Goal: Information Seeking & Learning: Learn about a topic

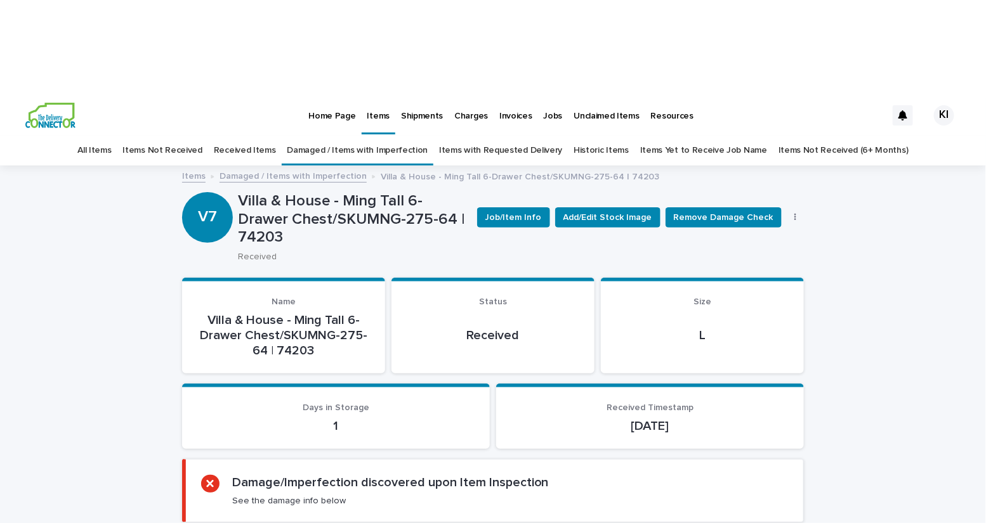
click at [111, 136] on link "All Items" at bounding box center [94, 151] width 34 height 30
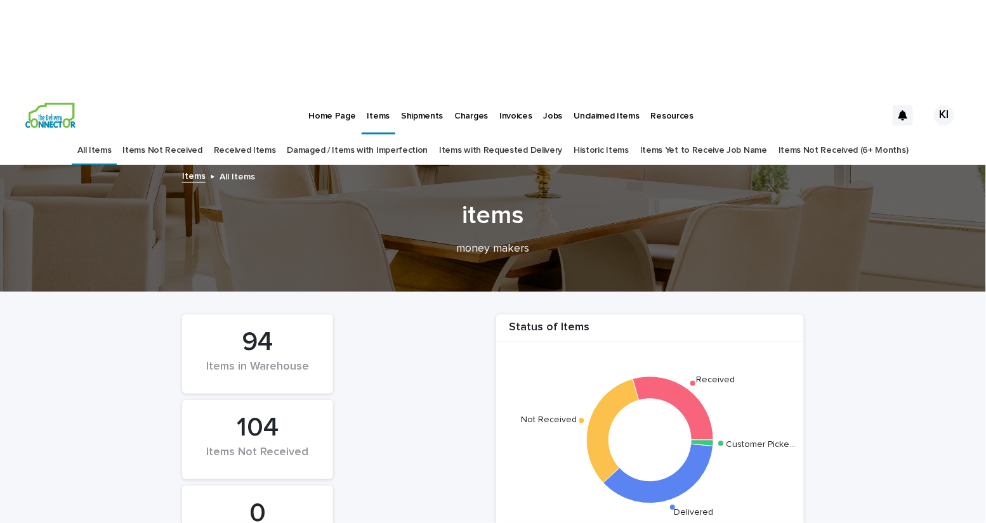
click at [256, 136] on link "Received Items" at bounding box center [245, 151] width 62 height 30
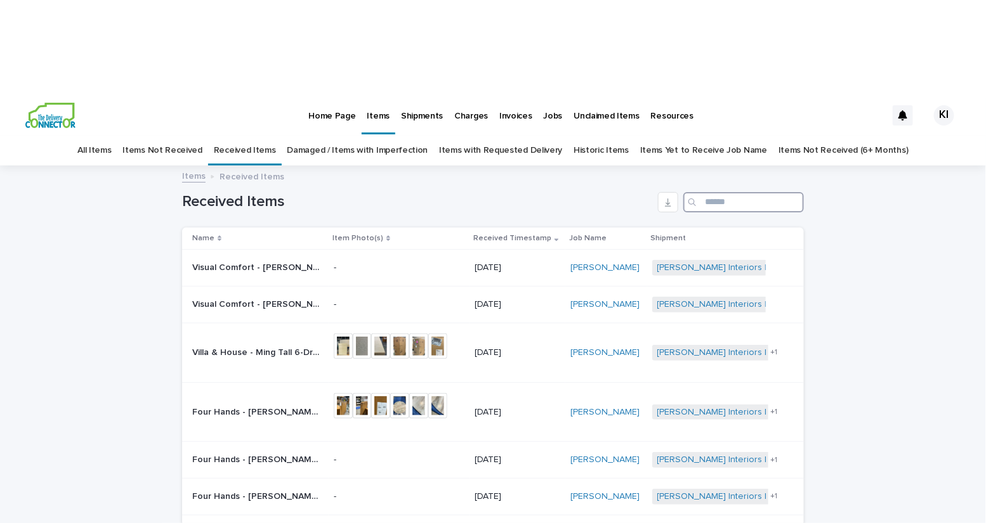
click at [714, 192] on input "Search" at bounding box center [743, 202] width 121 height 20
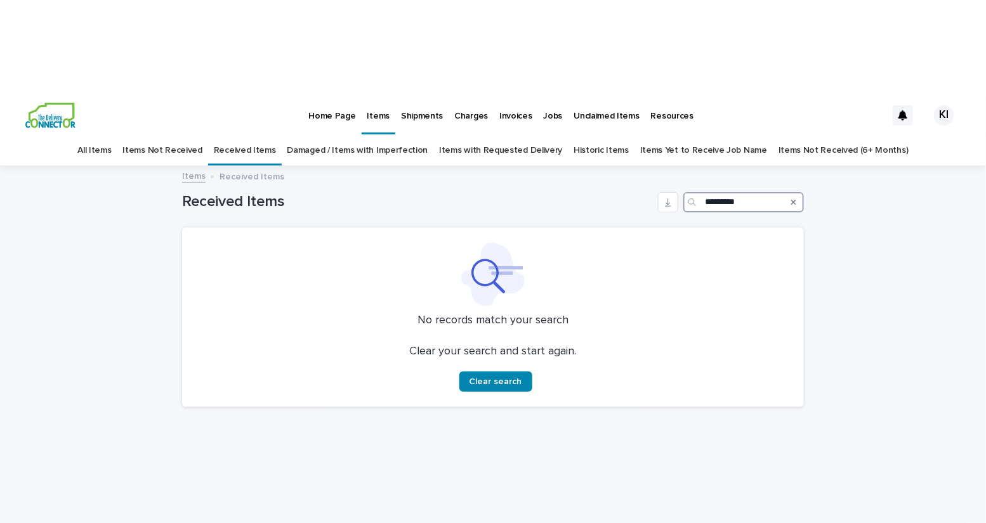
type input "*********"
click at [111, 136] on link "All Items" at bounding box center [94, 151] width 34 height 30
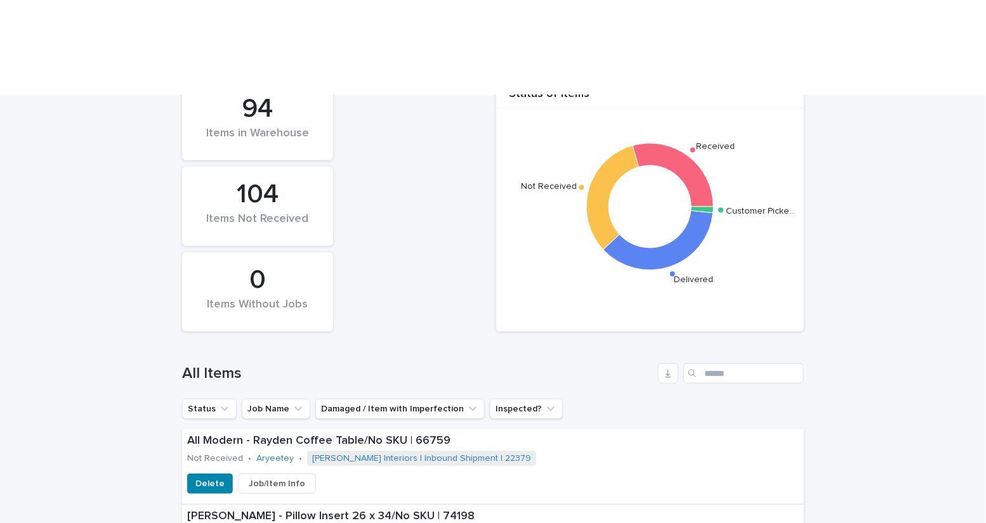
scroll to position [342, 0]
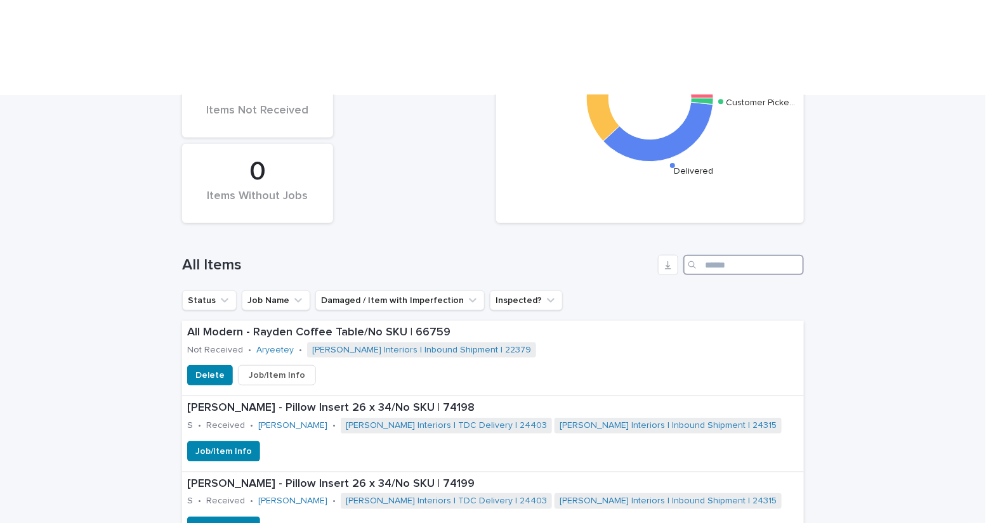
click at [703, 255] on input "Search" at bounding box center [743, 265] width 121 height 20
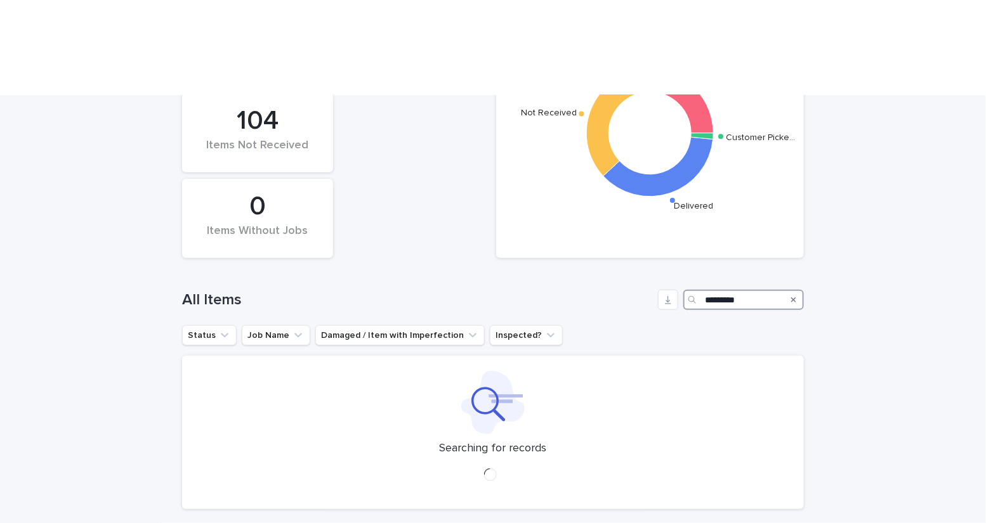
scroll to position [342, 0]
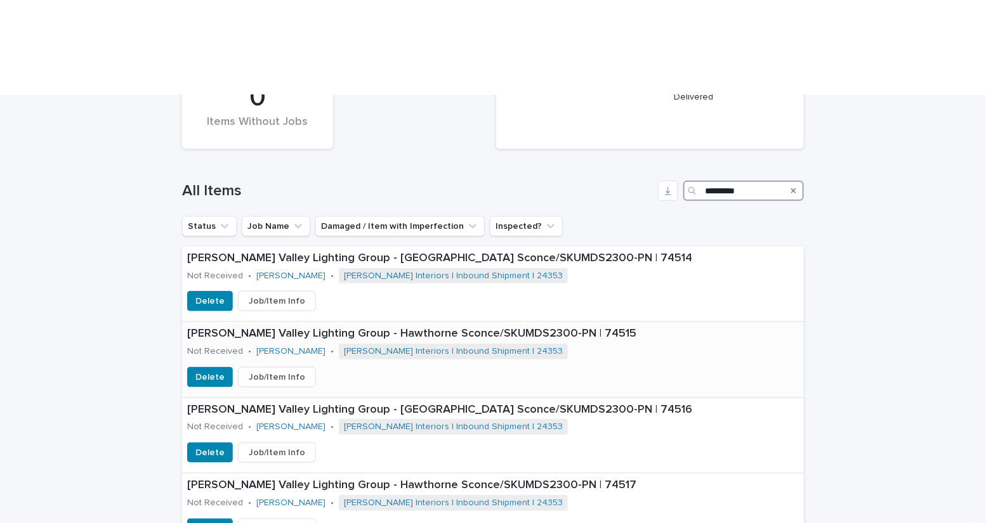
scroll to position [417, 0]
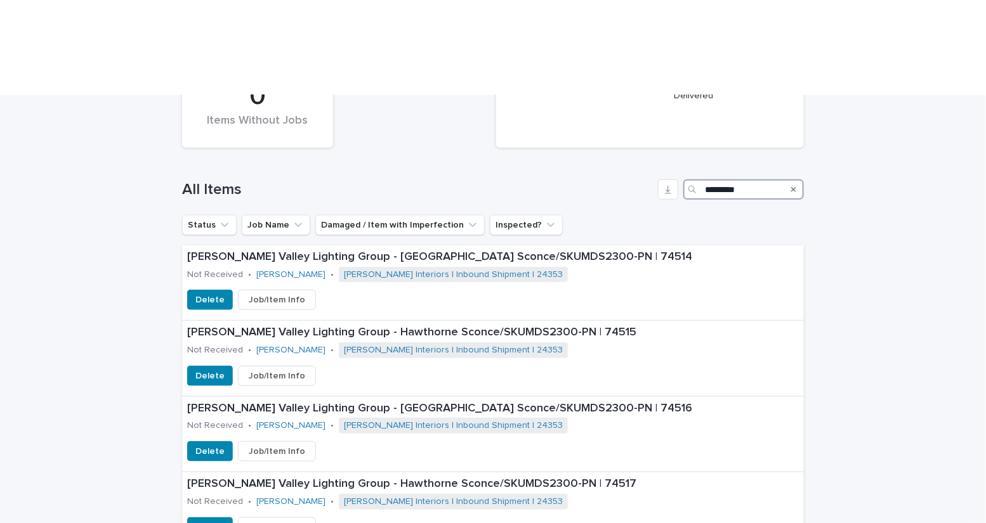
type input "*********"
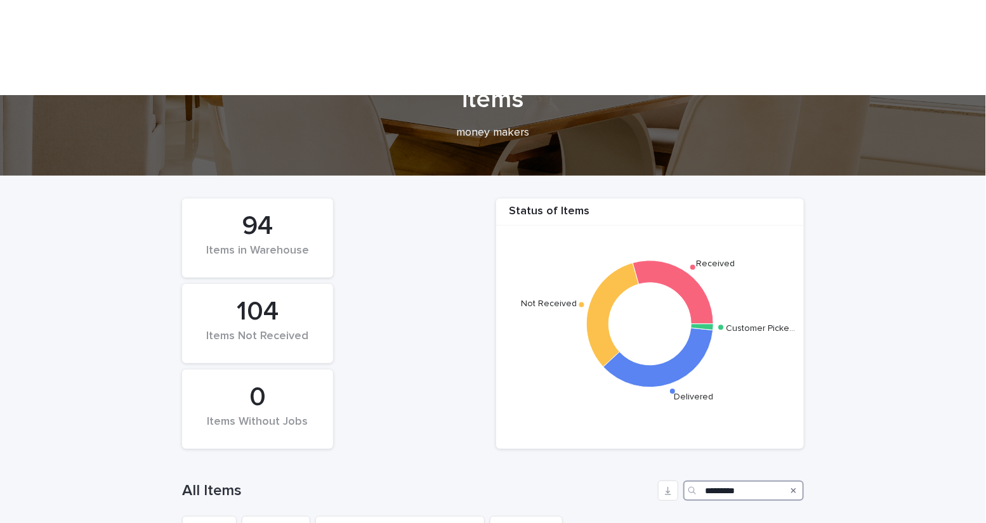
scroll to position [0, 0]
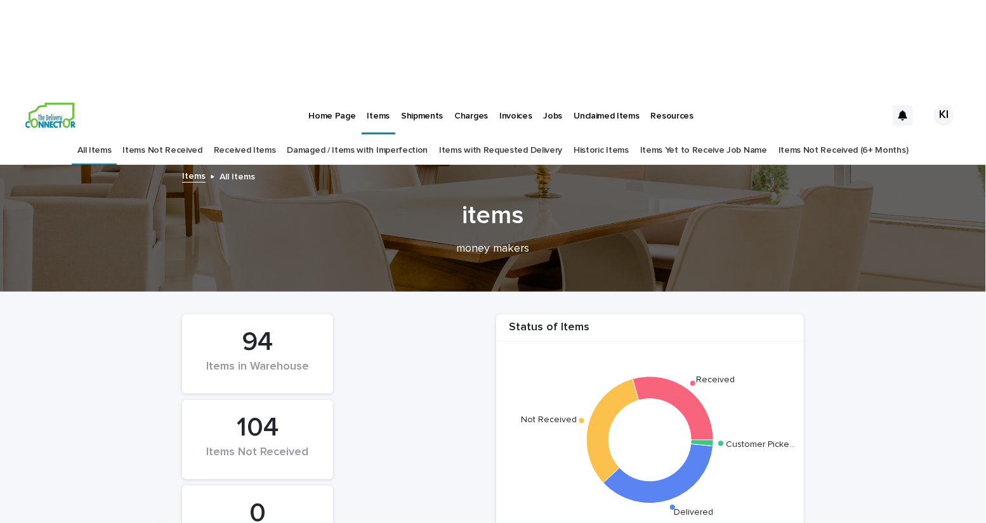
click at [660, 136] on link "Items Yet to Receive Job Name" at bounding box center [703, 151] width 127 height 30
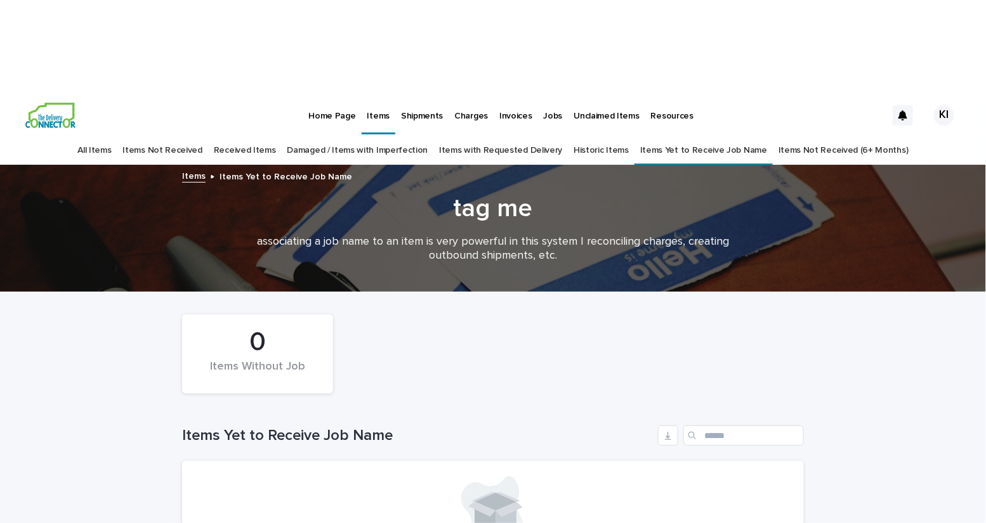
click at [530, 136] on link "Items with Requested Delivery" at bounding box center [500, 151] width 123 height 30
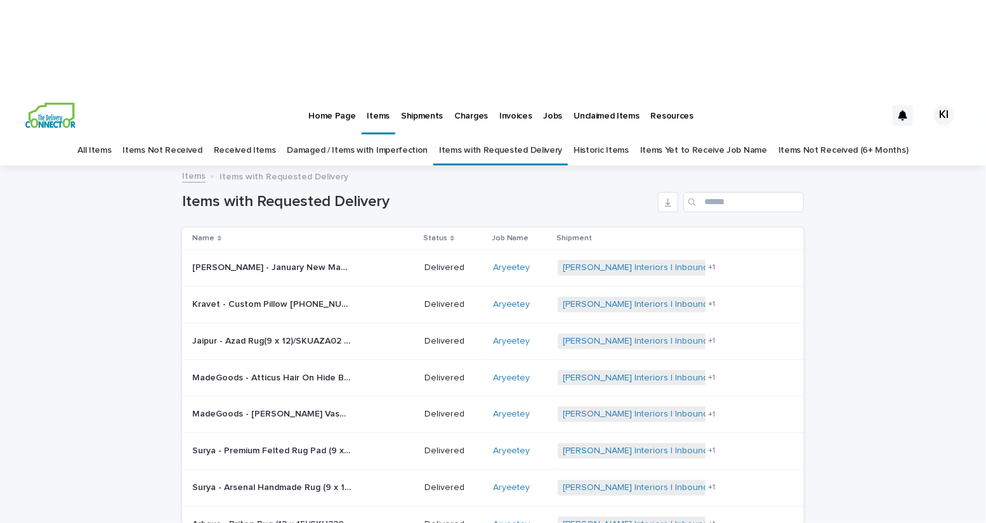
click at [595, 95] on p "Unclaimed Items" at bounding box center [606, 108] width 65 height 27
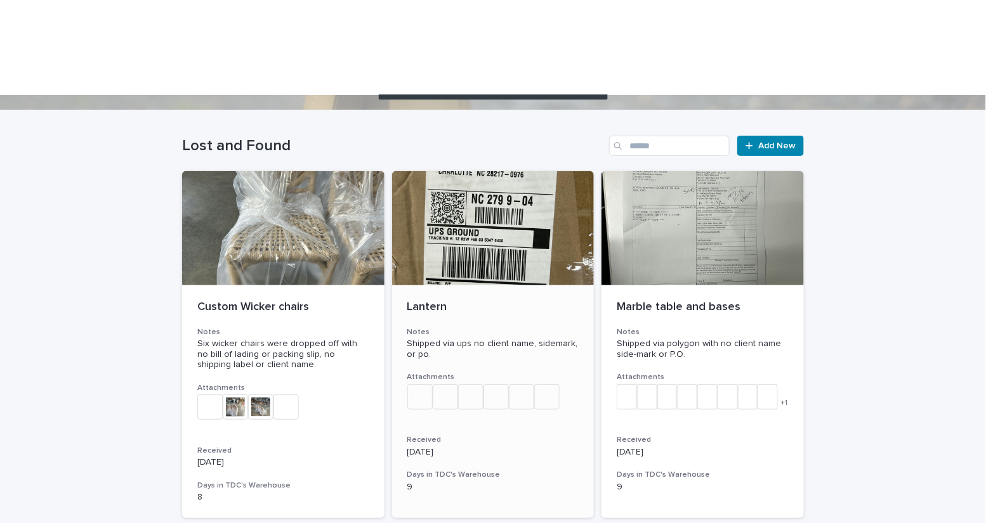
scroll to position [152, 0]
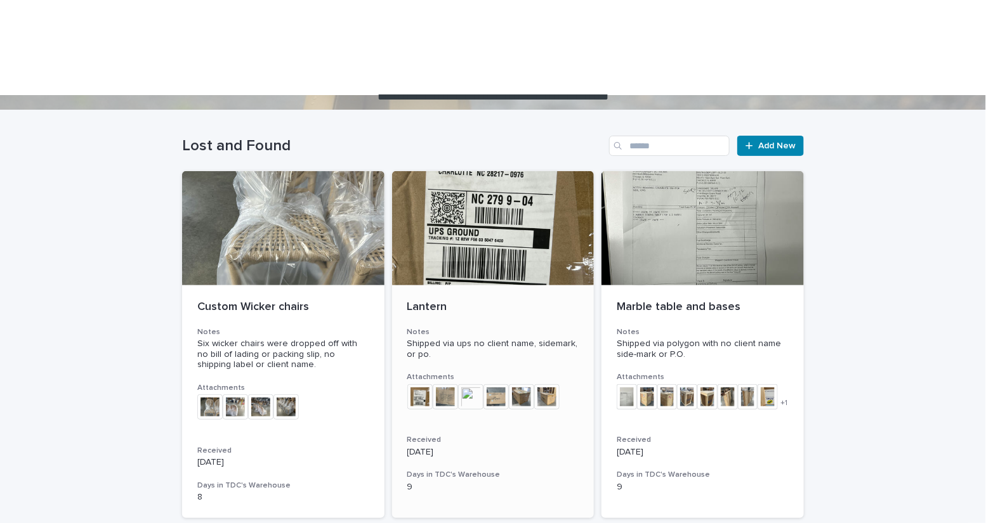
click at [466, 384] on img at bounding box center [470, 396] width 25 height 25
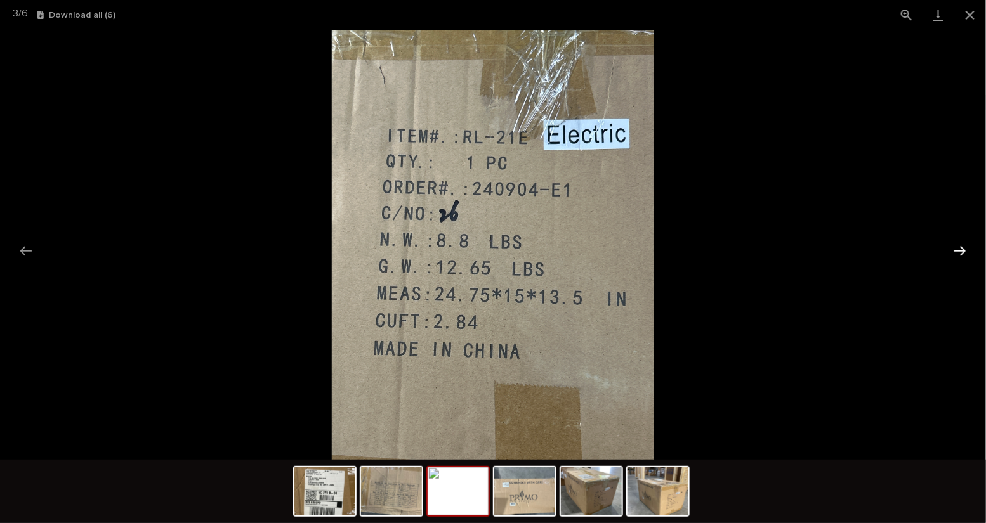
click at [960, 245] on button "Next slide" at bounding box center [959, 250] width 27 height 25
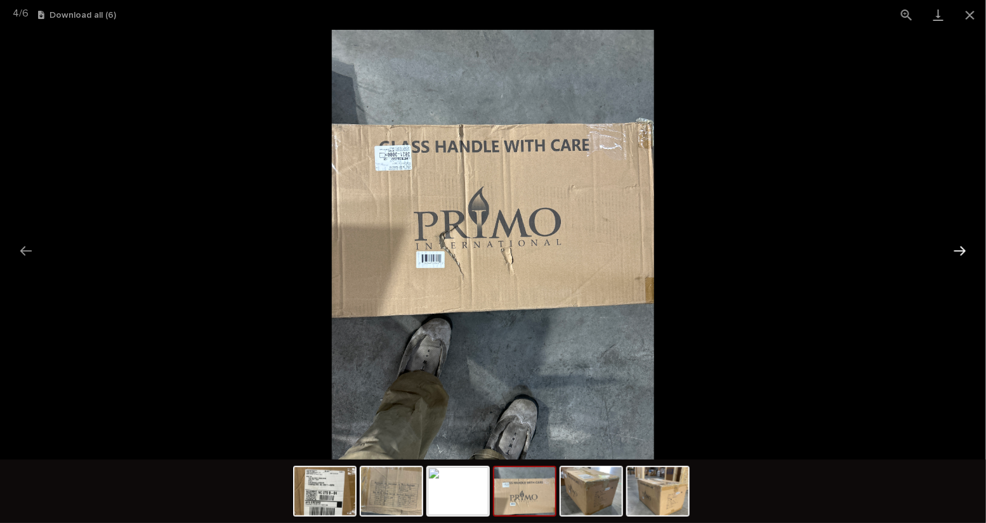
click at [960, 247] on button "Next slide" at bounding box center [959, 250] width 27 height 25
click at [959, 251] on button "Next slide" at bounding box center [959, 250] width 27 height 25
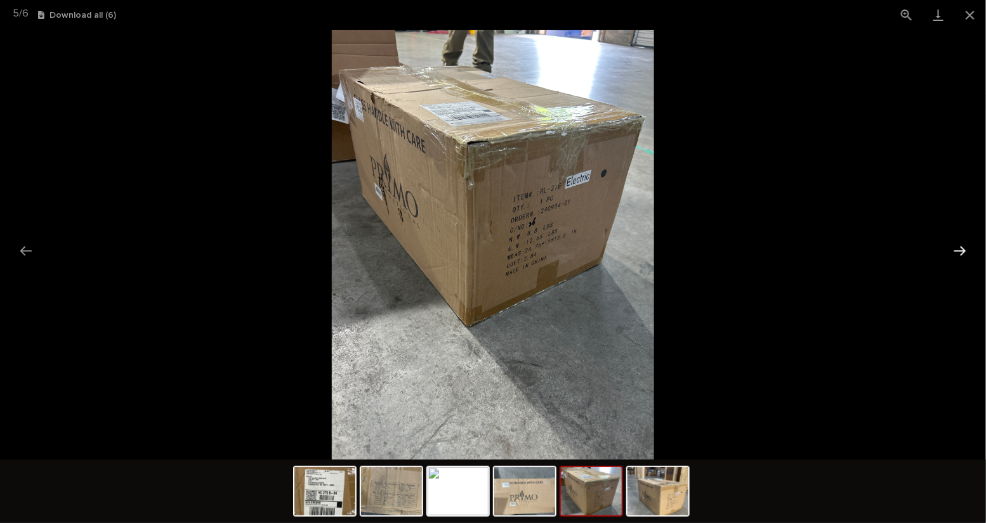
click at [959, 251] on button "Next slide" at bounding box center [959, 250] width 27 height 25
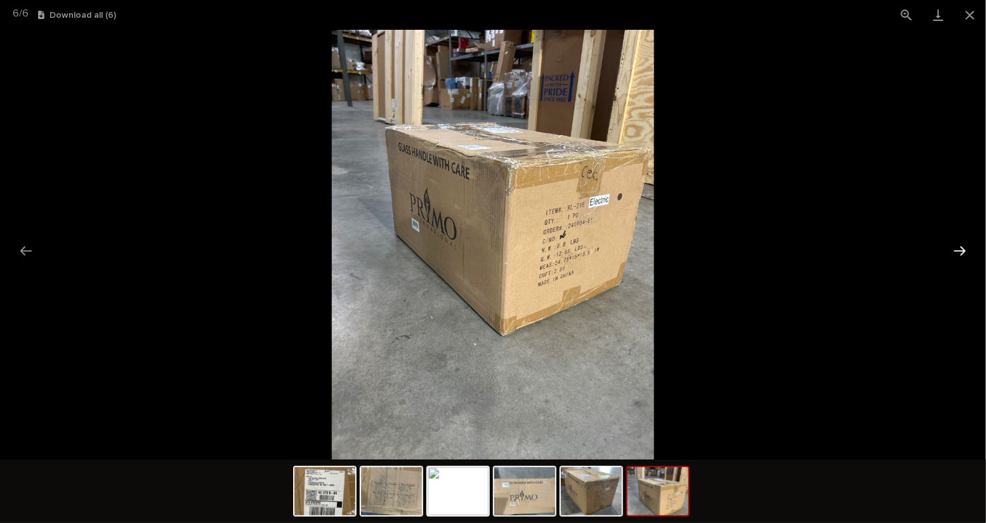
click at [959, 251] on button "Next slide" at bounding box center [959, 250] width 27 height 25
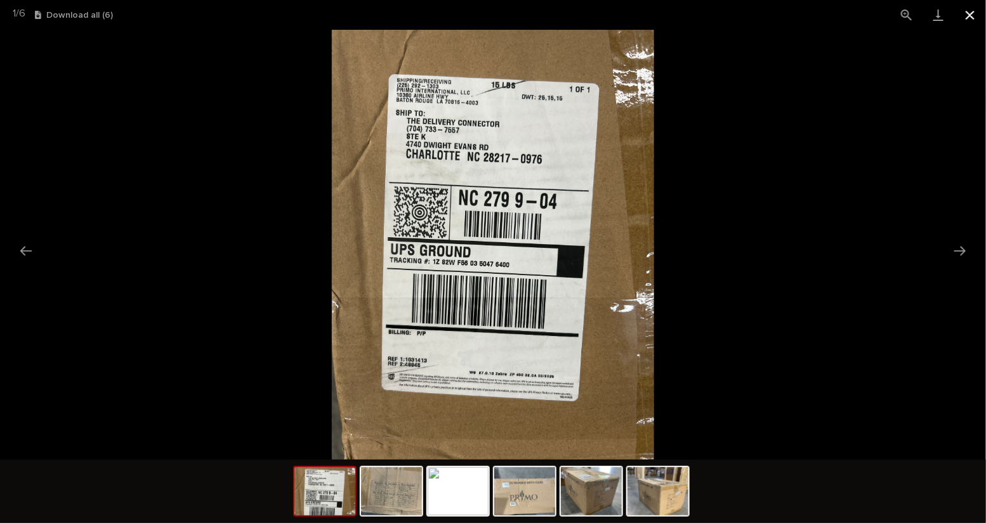
click at [968, 17] on button "Close gallery" at bounding box center [970, 15] width 32 height 30
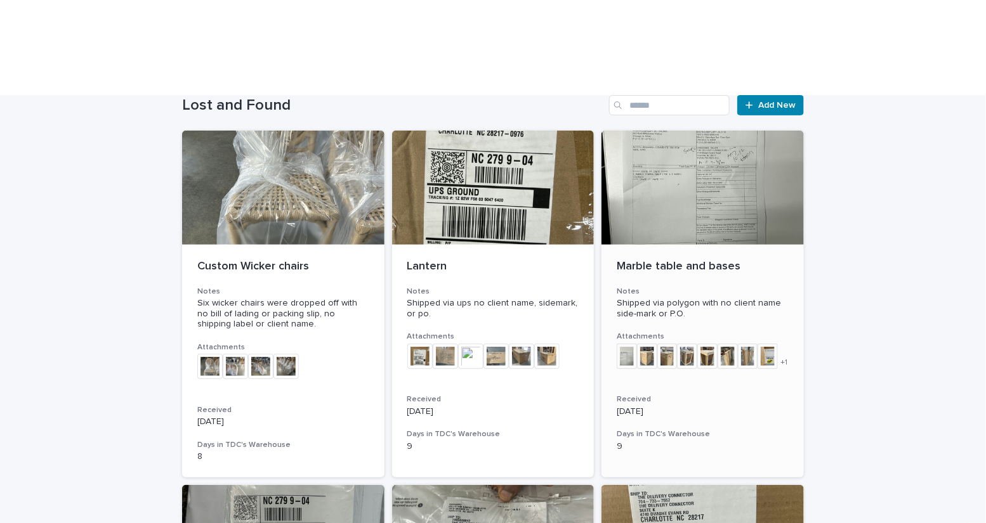
scroll to position [190, 0]
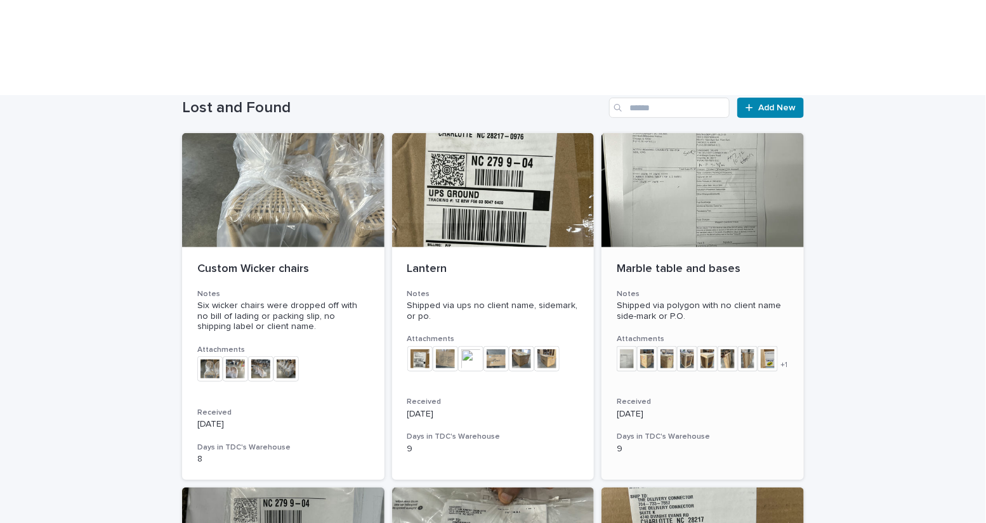
click at [709, 346] on img at bounding box center [707, 358] width 20 height 25
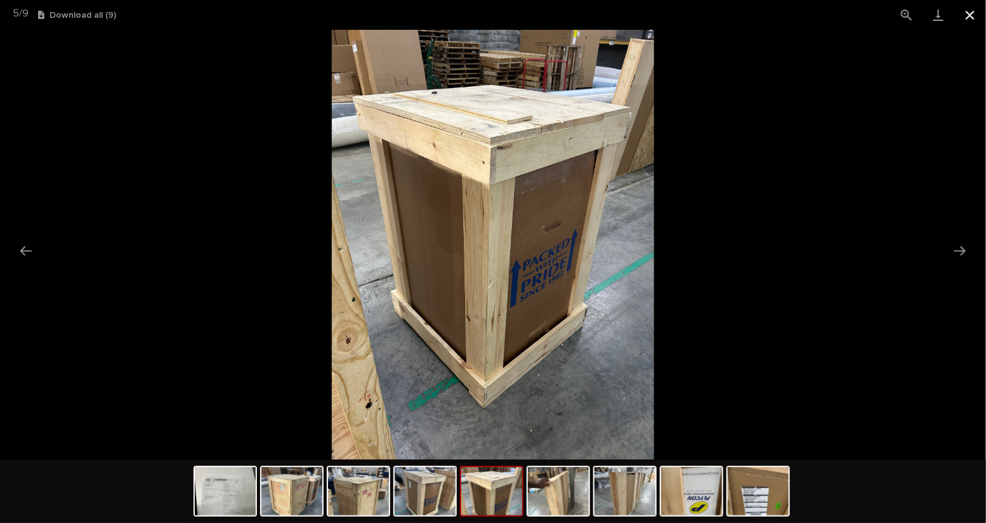
click at [967, 18] on button "Close gallery" at bounding box center [970, 15] width 32 height 30
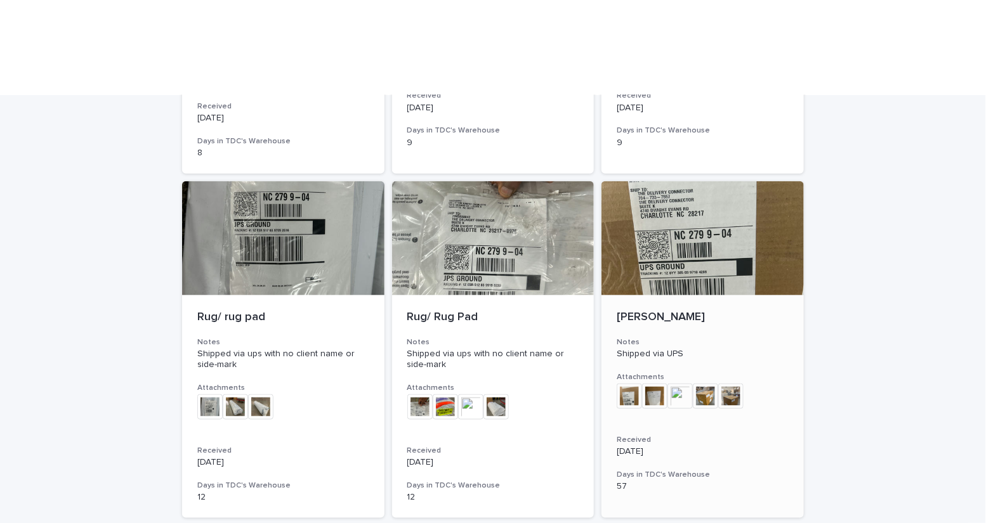
scroll to position [495, 0]
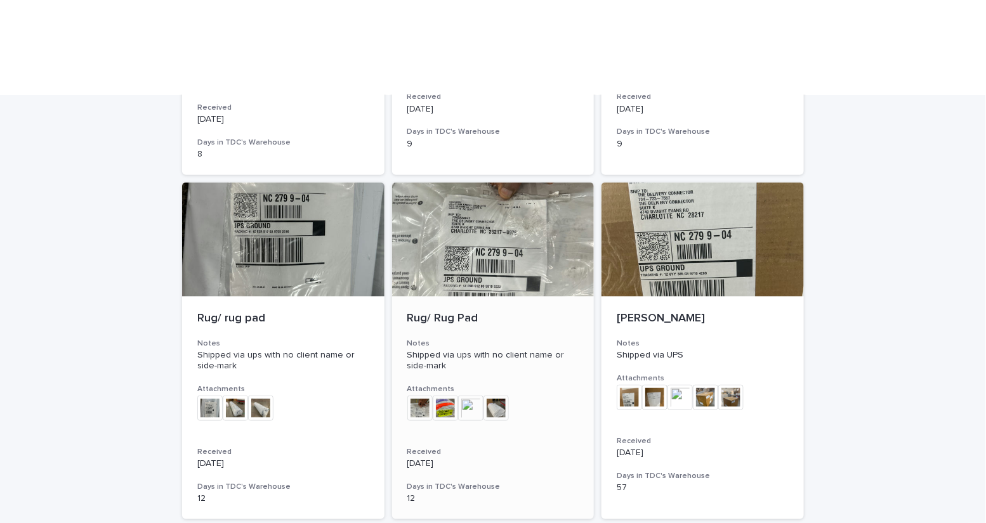
click at [493, 183] on div at bounding box center [493, 240] width 202 height 114
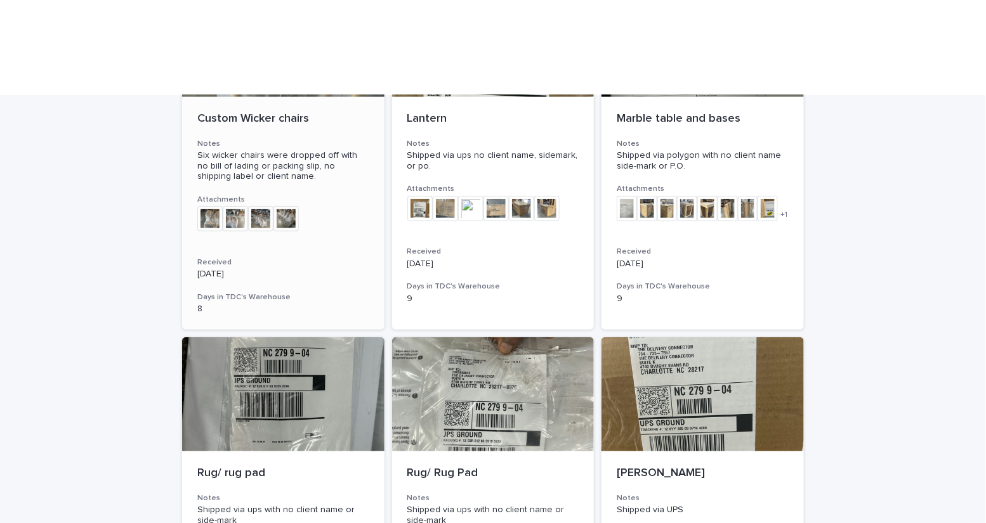
scroll to position [354, 0]
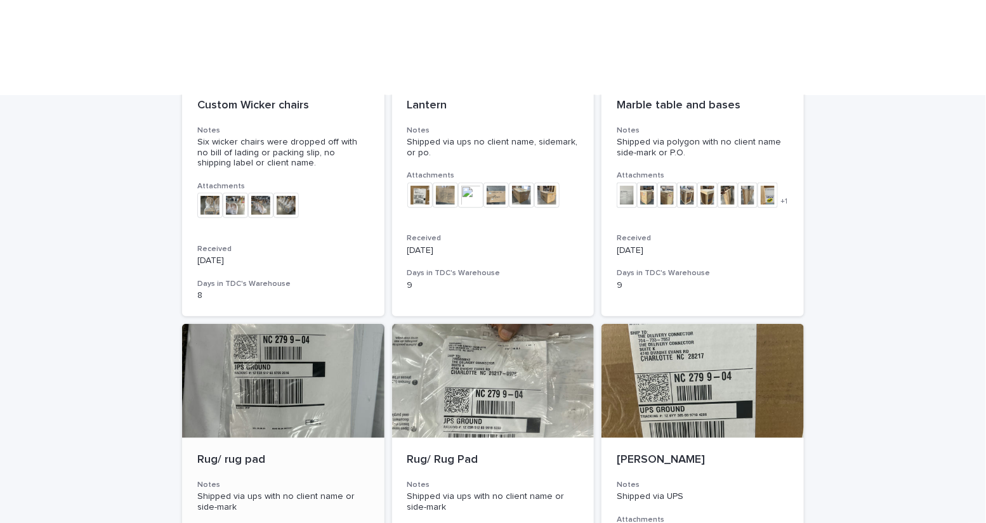
click at [306, 328] on div at bounding box center [283, 381] width 202 height 114
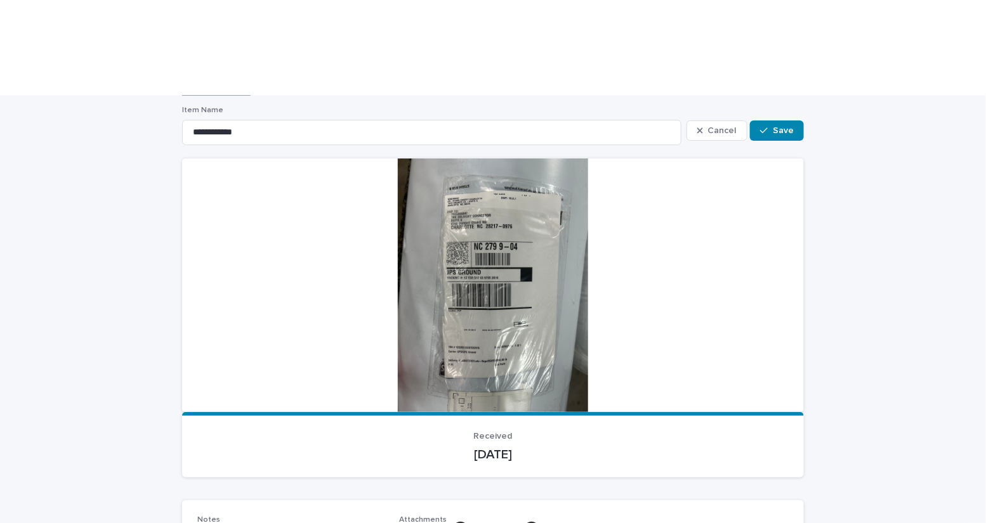
scroll to position [79, 0]
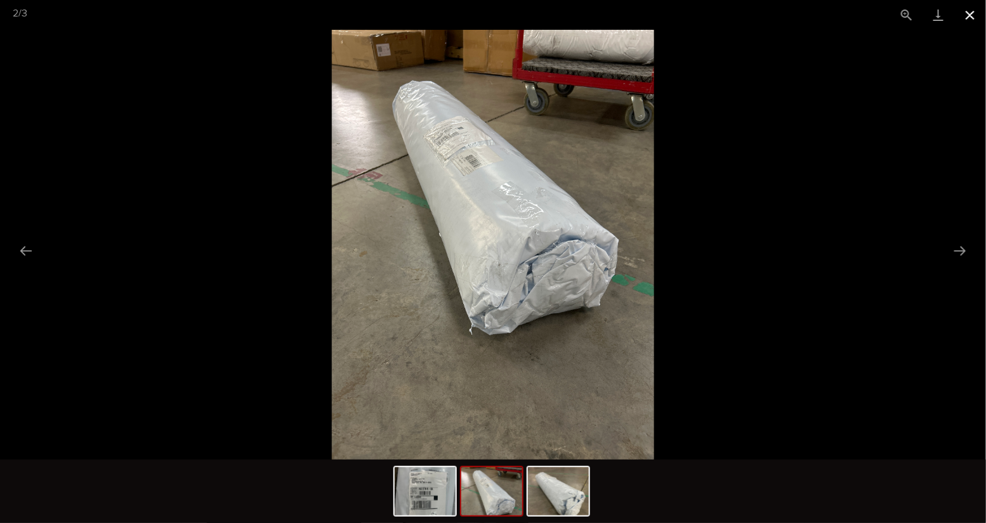
click at [970, 19] on button "Close gallery" at bounding box center [970, 15] width 32 height 30
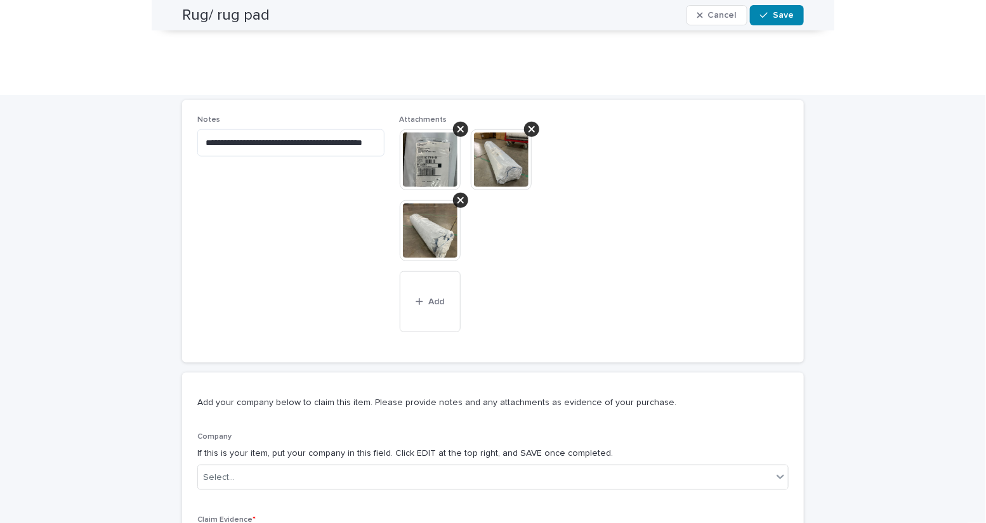
scroll to position [471, 0]
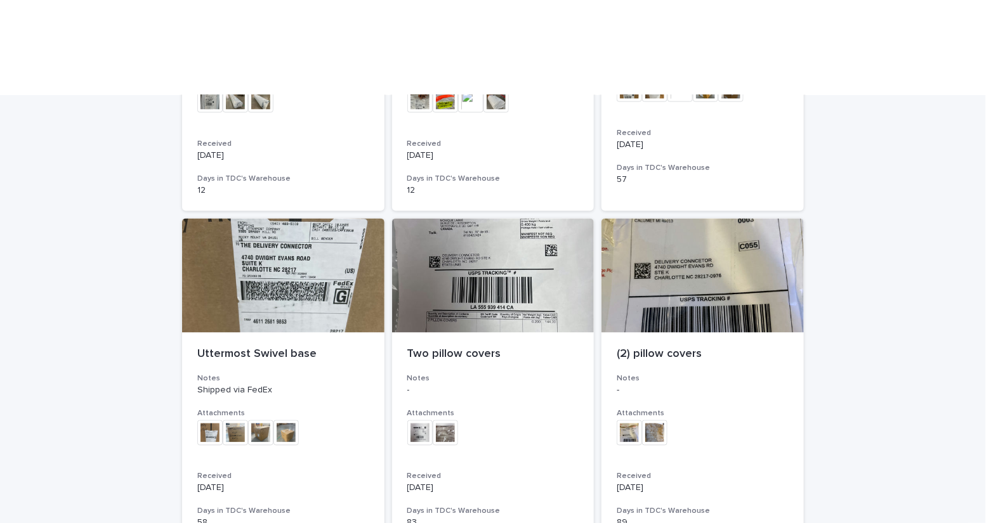
scroll to position [800, 0]
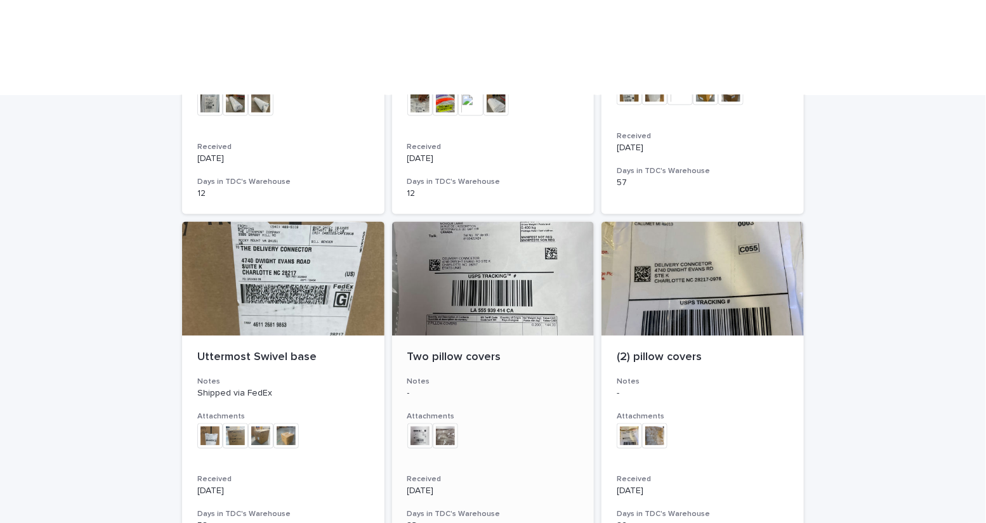
click at [507, 222] on div at bounding box center [493, 279] width 202 height 114
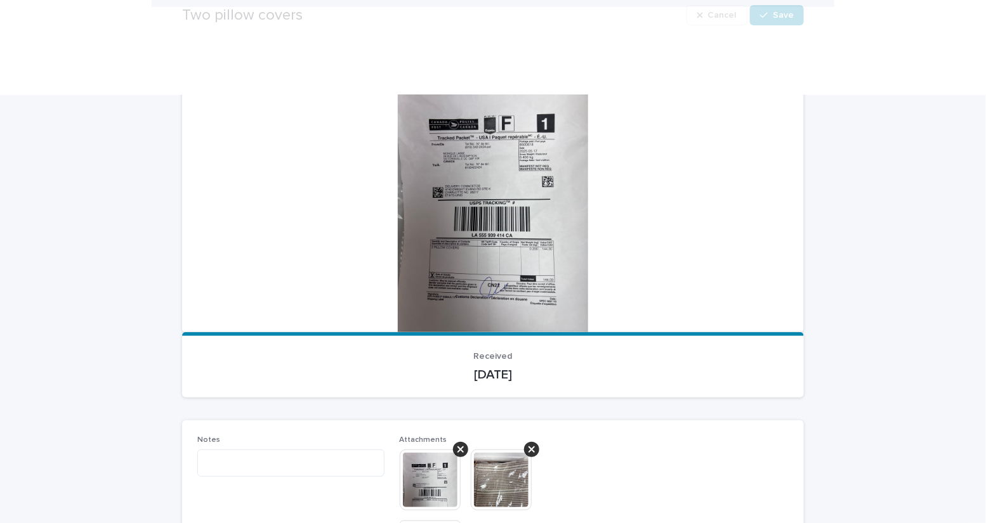
scroll to position [318, 0]
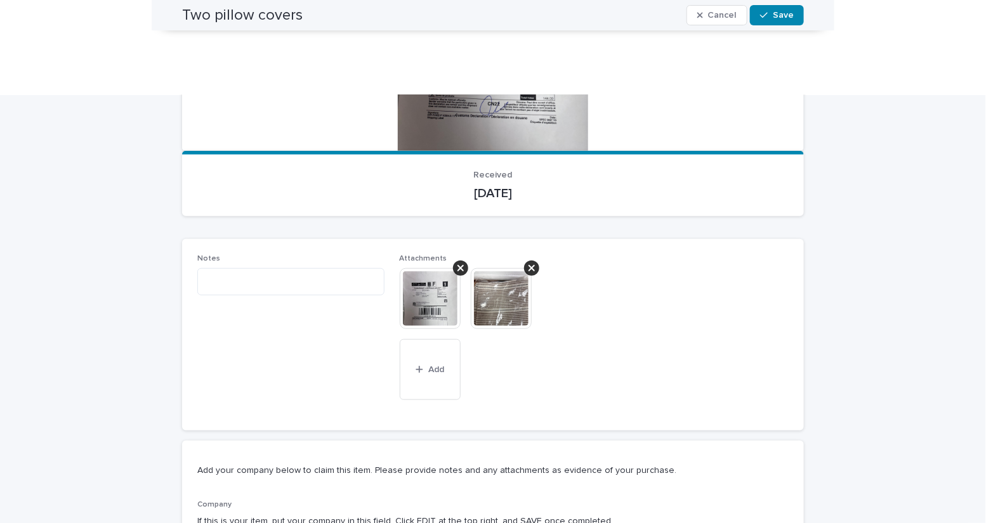
click at [499, 268] on img at bounding box center [501, 298] width 61 height 61
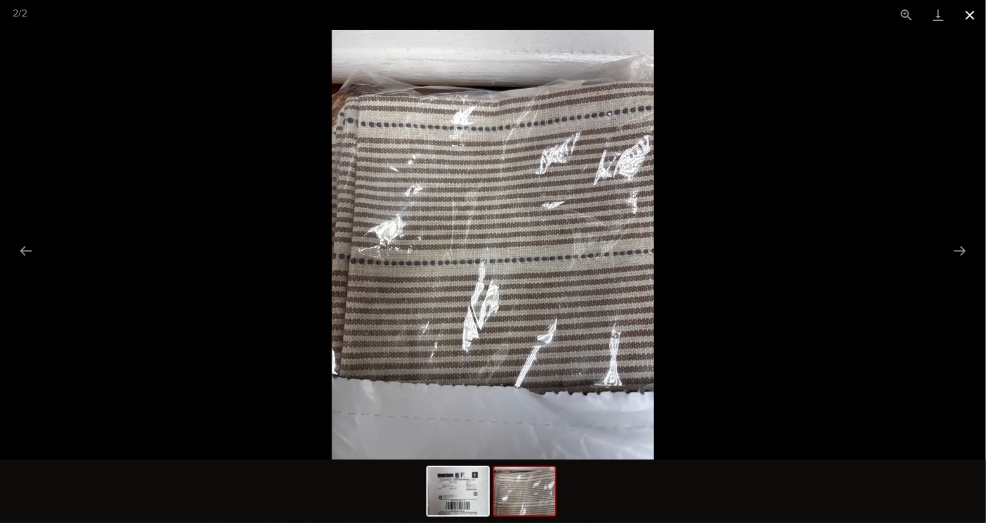
click at [972, 16] on button "Close gallery" at bounding box center [970, 15] width 32 height 30
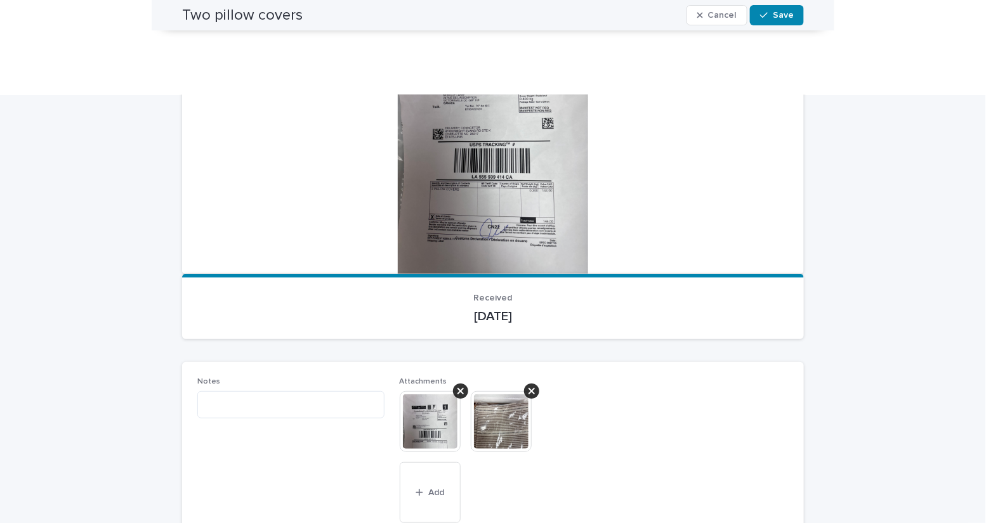
scroll to position [0, 0]
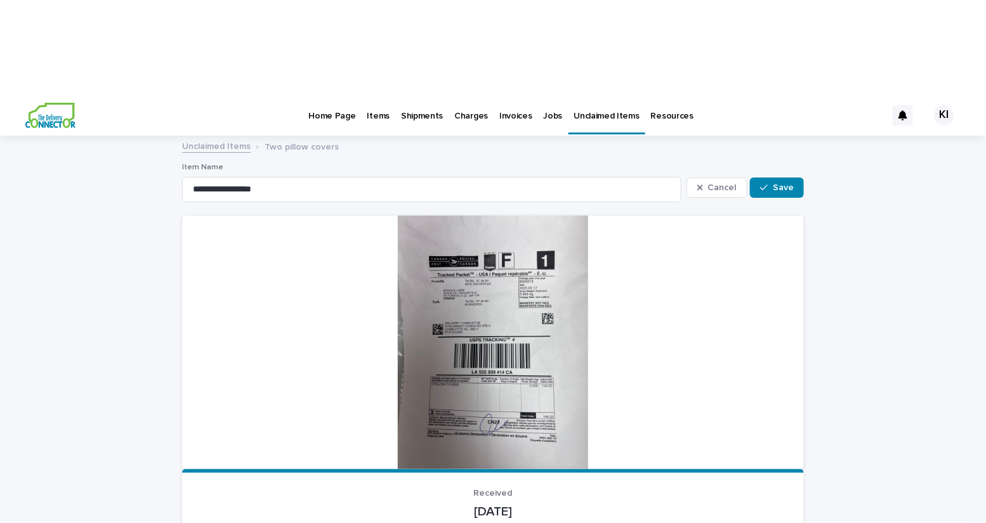
click at [446, 248] on div at bounding box center [493, 343] width 622 height 254
click at [509, 225] on div at bounding box center [493, 343] width 622 height 254
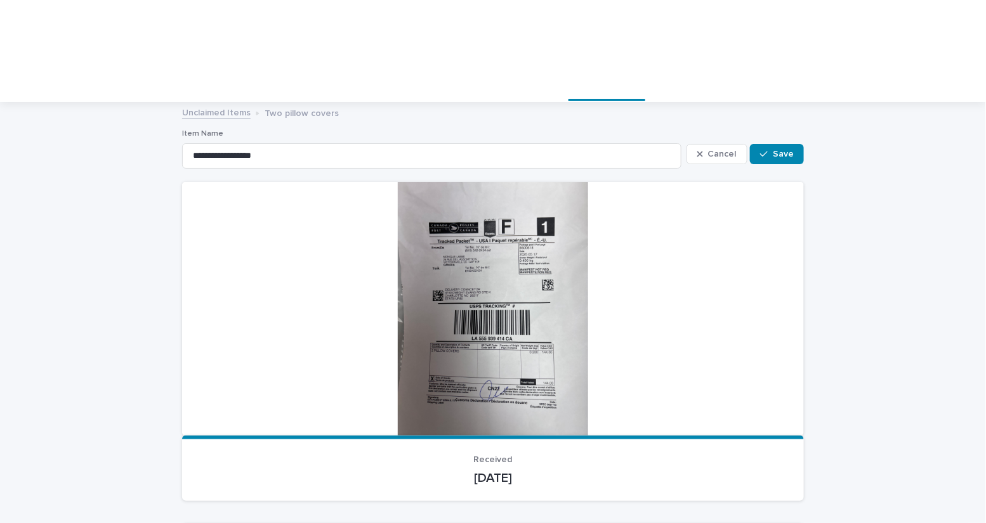
scroll to position [37, 0]
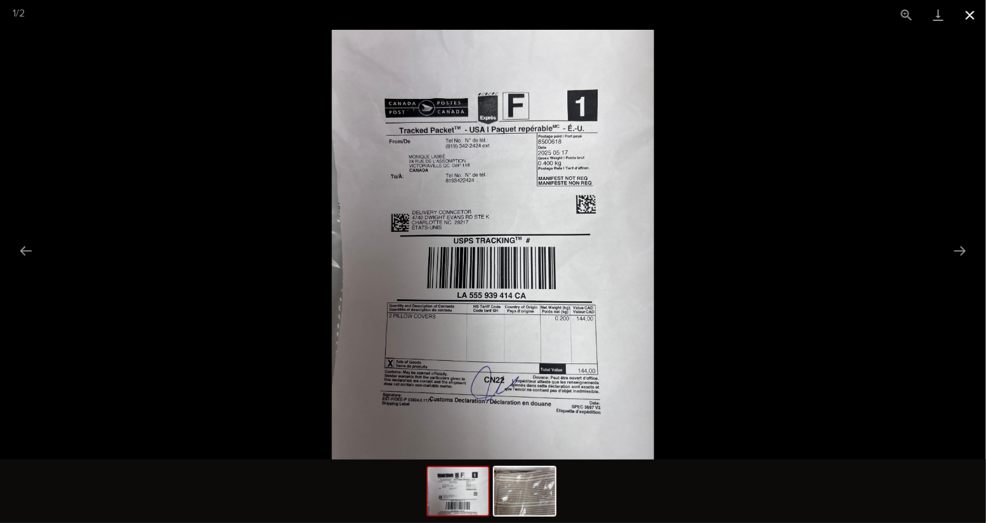
click at [969, 15] on button "Close gallery" at bounding box center [970, 15] width 32 height 30
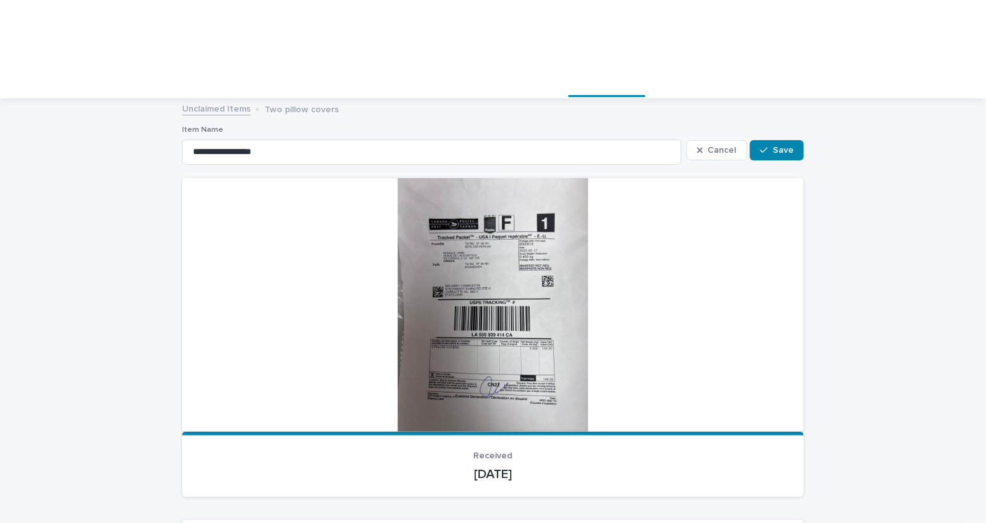
scroll to position [0, 0]
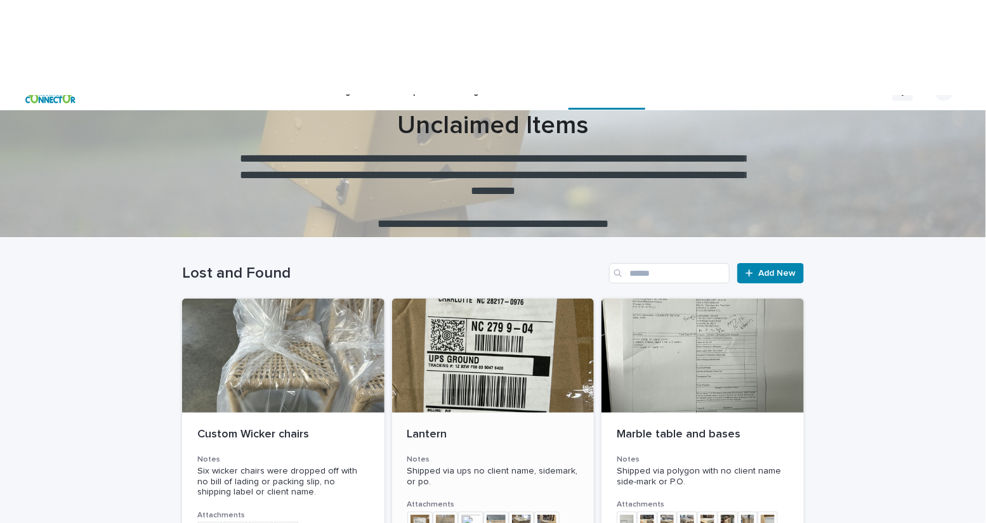
scroll to position [29, 0]
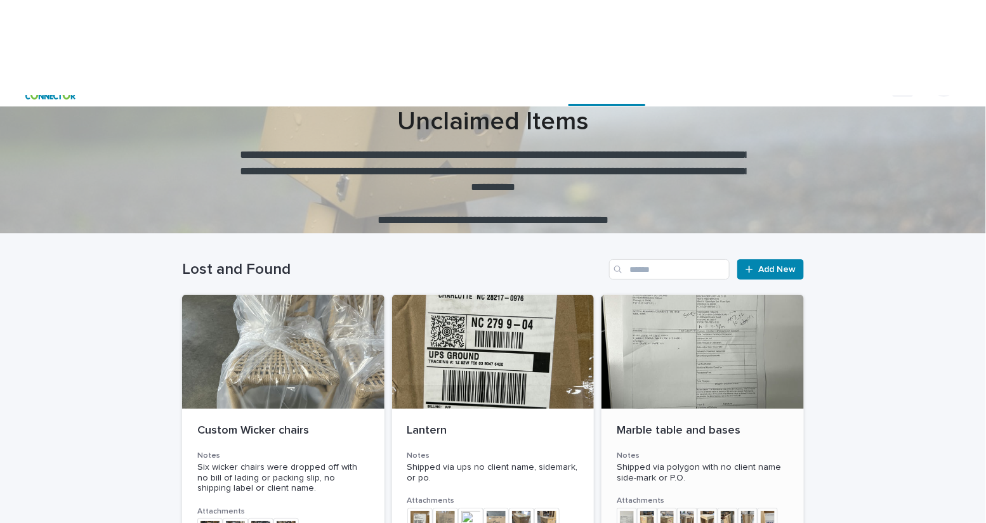
click at [660, 295] on div at bounding box center [702, 352] width 202 height 114
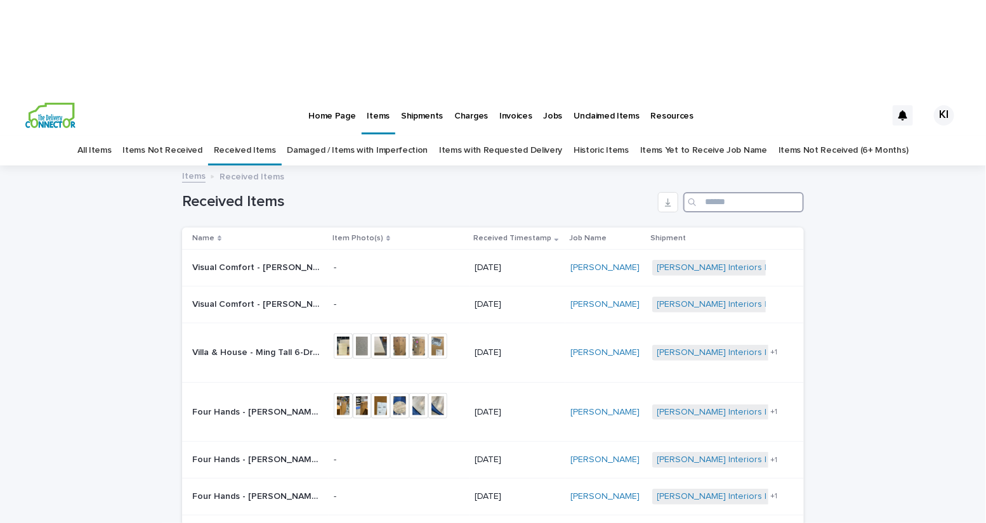
click at [709, 192] on input "Search" at bounding box center [743, 202] width 121 height 20
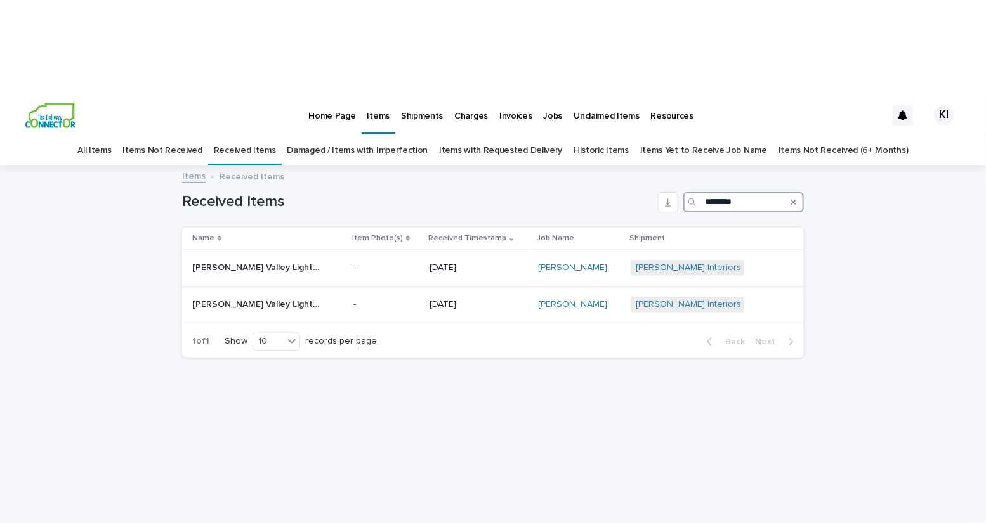
type input "*******"
click at [280, 260] on p "[PERSON_NAME] Valley Lighting Group - Painted No. 1 Pendant/SKUMDS300-AGB/OW | …" at bounding box center [256, 266] width 129 height 13
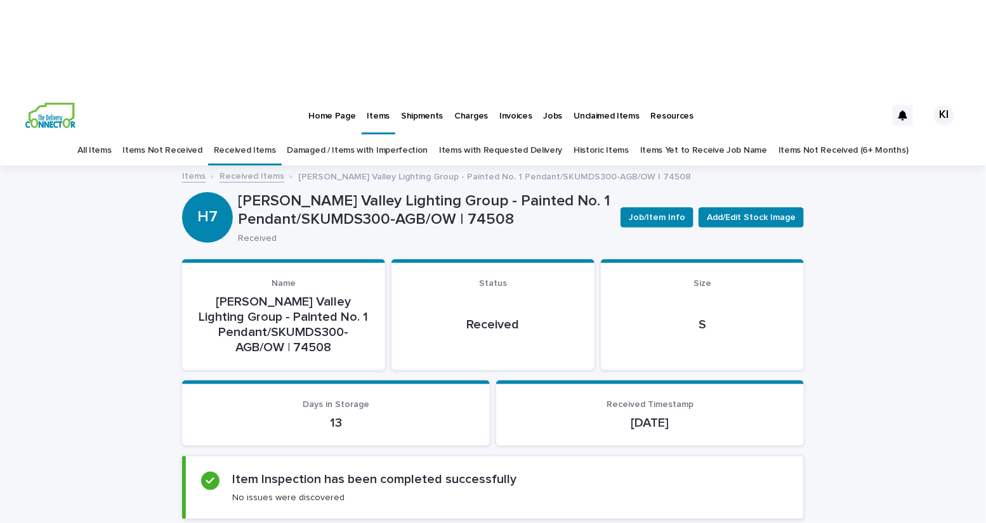
scroll to position [3, 0]
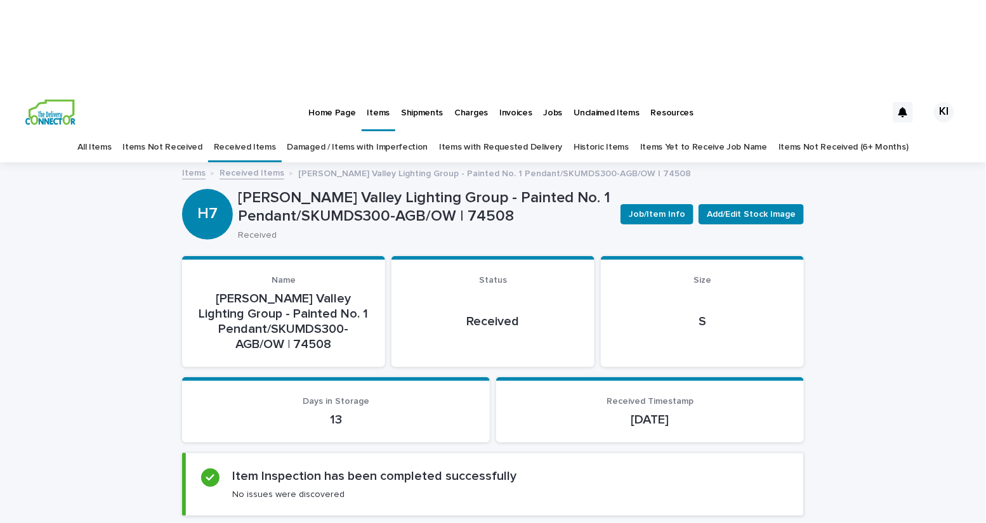
click at [683, 133] on link "Items Yet to Receive Job Name" at bounding box center [703, 148] width 127 height 30
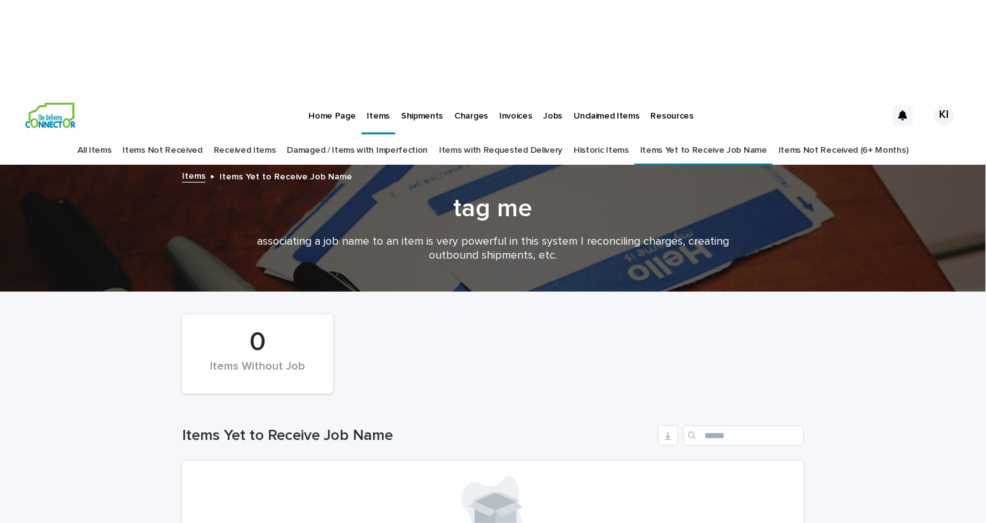
click at [594, 136] on link "Historic Items" at bounding box center [600, 151] width 55 height 30
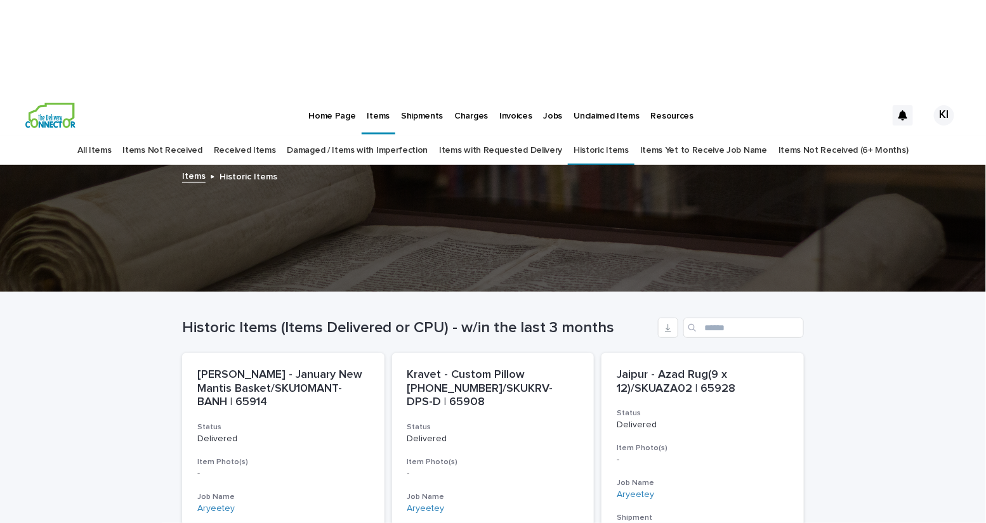
click at [611, 95] on p "Unclaimed Items" at bounding box center [606, 108] width 65 height 27
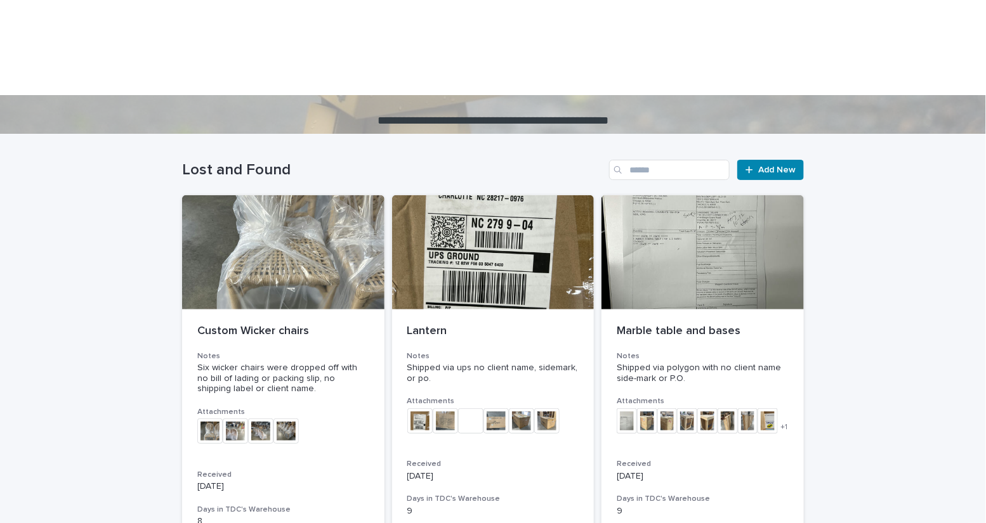
scroll to position [131, 0]
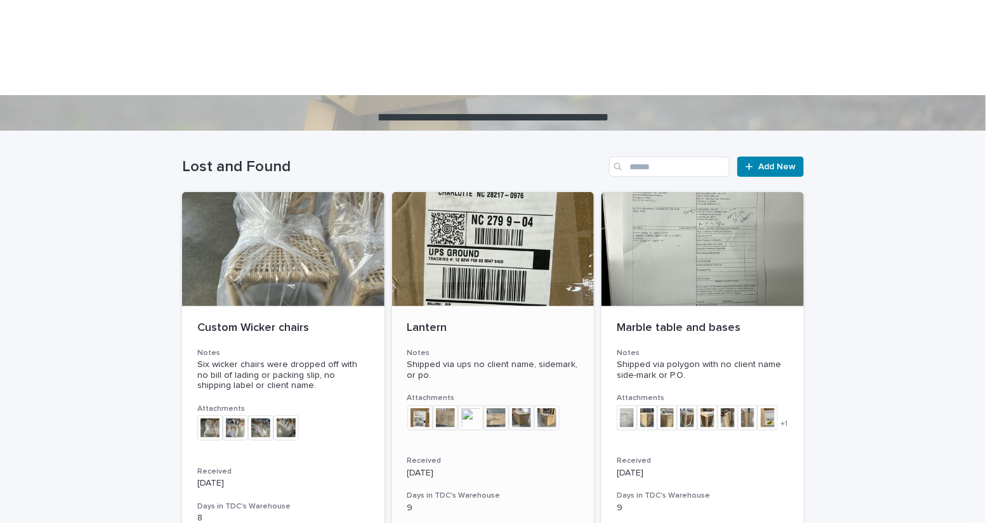
click at [518, 192] on div at bounding box center [493, 249] width 202 height 114
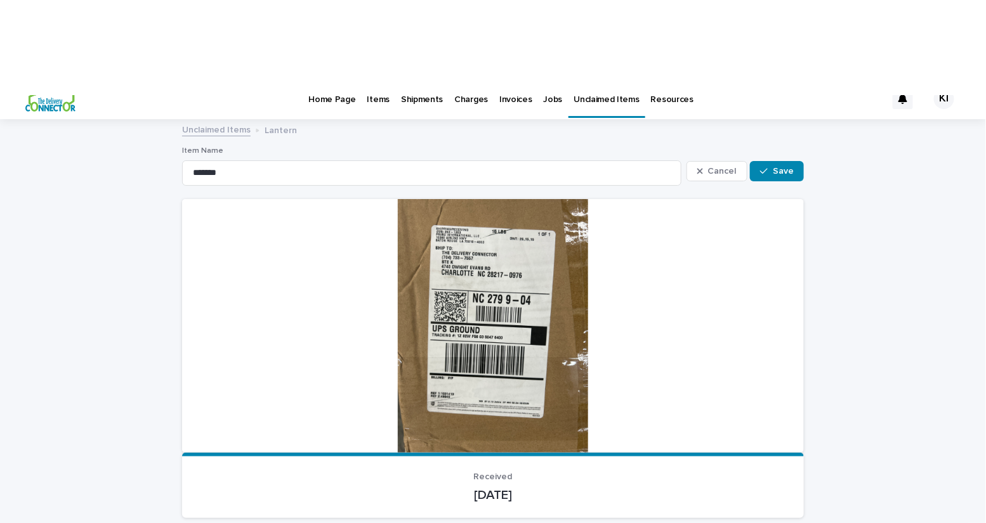
scroll to position [19, 0]
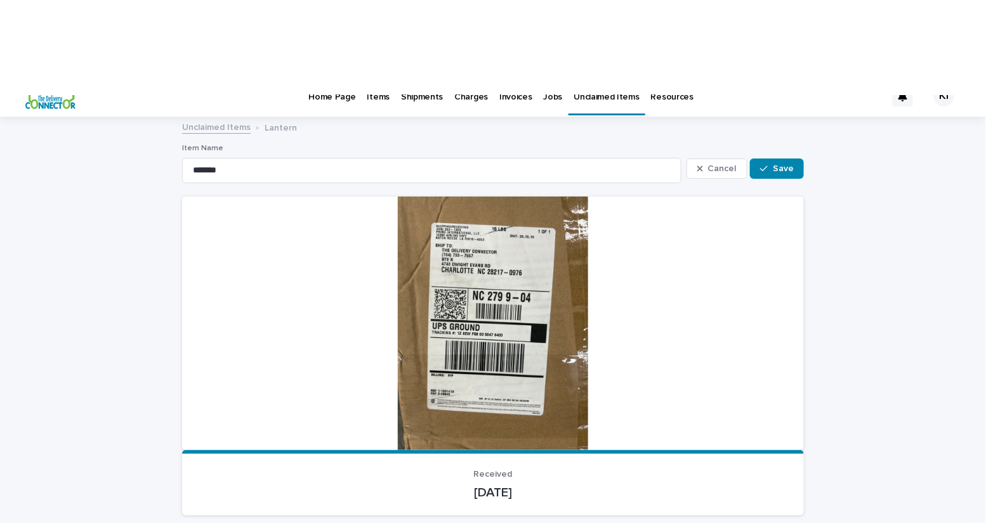
click at [504, 239] on div at bounding box center [493, 324] width 622 height 254
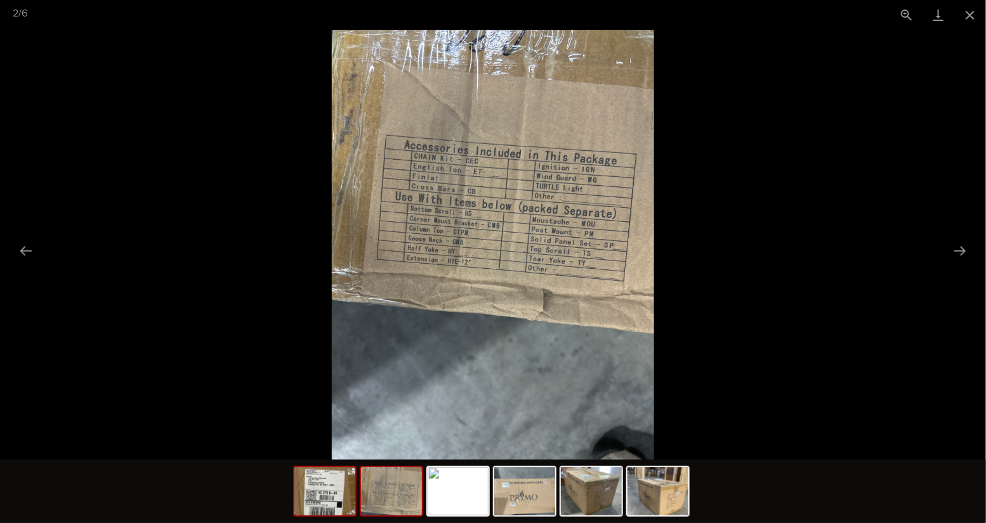
click at [324, 495] on img at bounding box center [324, 491] width 61 height 48
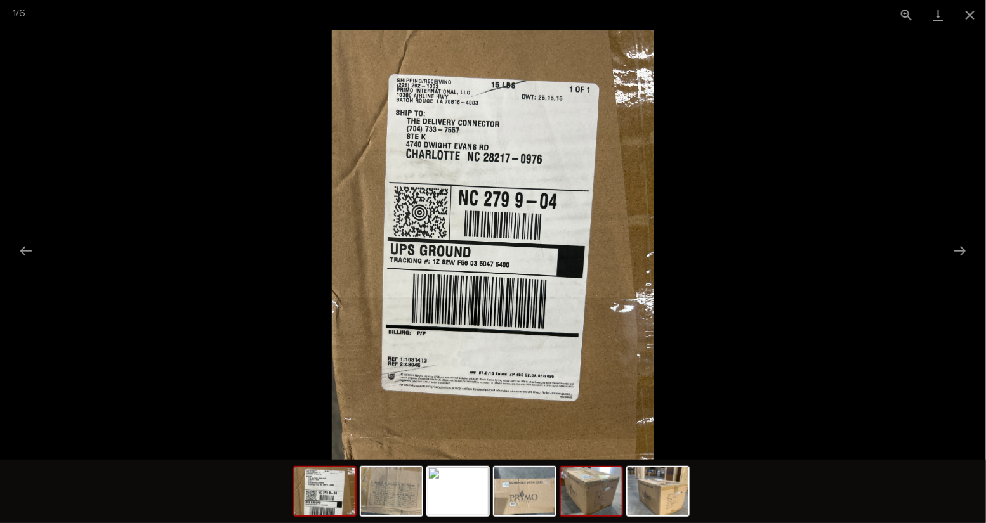
click at [586, 499] on img at bounding box center [591, 491] width 61 height 48
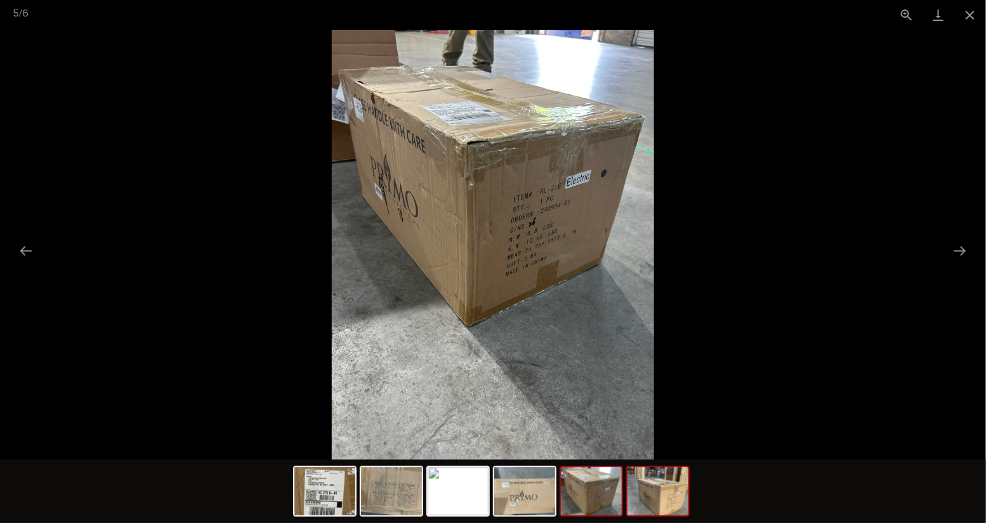
click at [651, 506] on img at bounding box center [657, 491] width 61 height 48
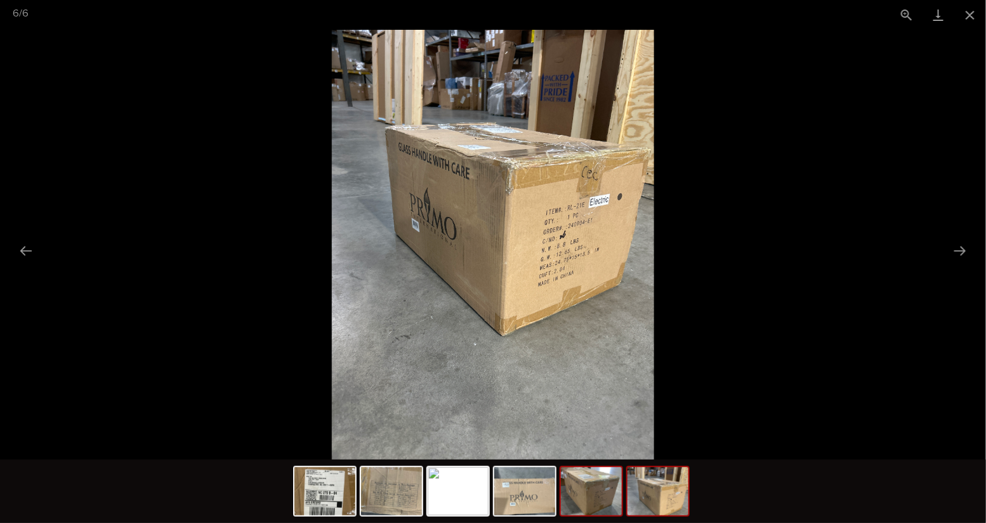
click at [592, 507] on img at bounding box center [591, 491] width 61 height 48
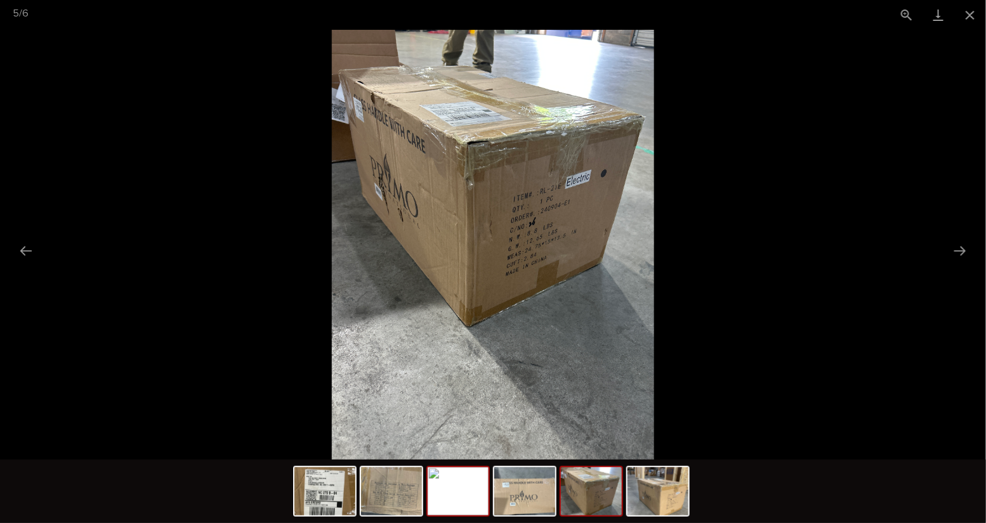
click at [450, 492] on img at bounding box center [458, 491] width 61 height 48
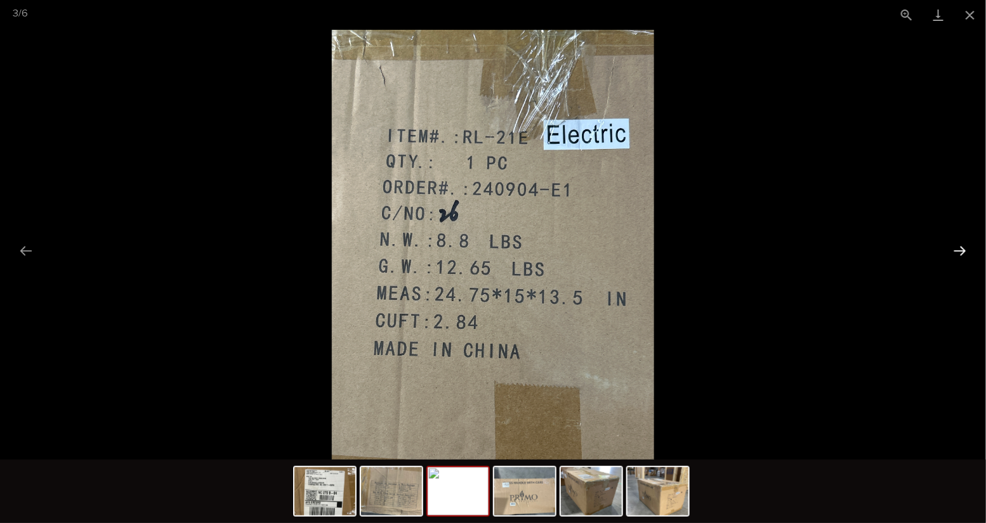
click at [957, 252] on button "Next slide" at bounding box center [959, 250] width 27 height 25
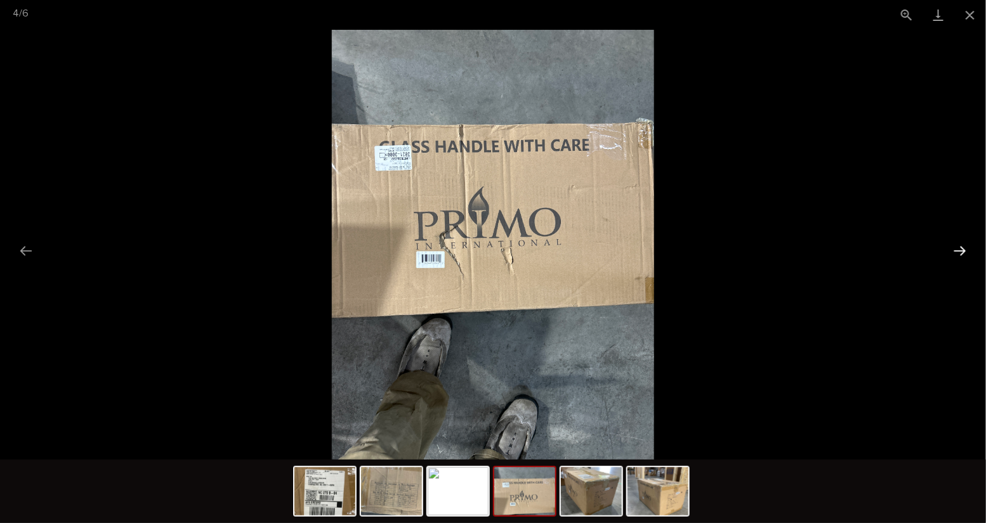
click at [957, 252] on button "Next slide" at bounding box center [959, 250] width 27 height 25
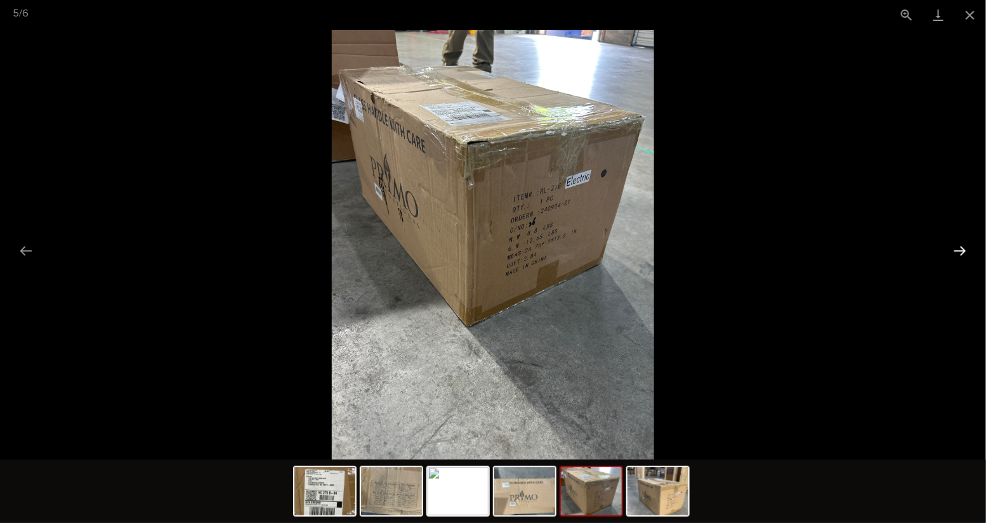
click at [957, 252] on button "Next slide" at bounding box center [959, 250] width 27 height 25
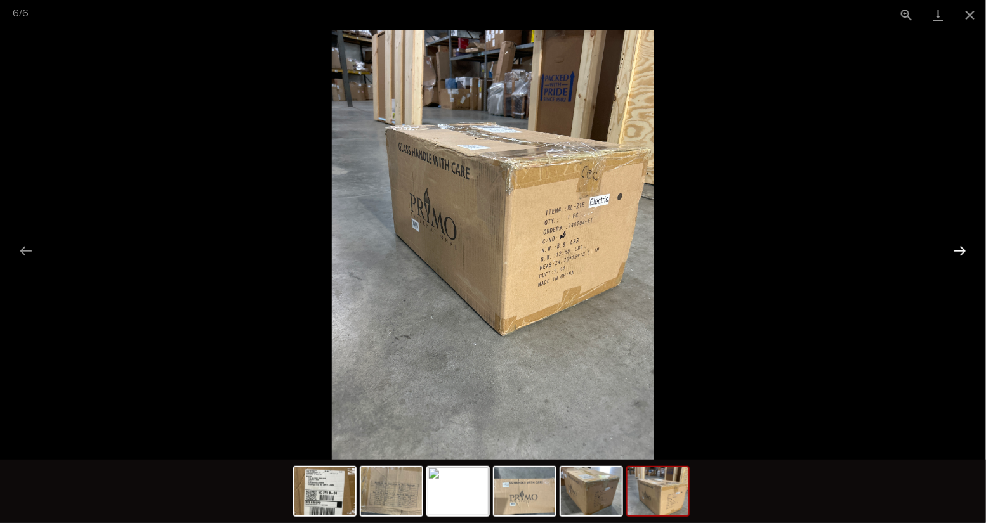
click at [957, 252] on button "Next slide" at bounding box center [959, 250] width 27 height 25
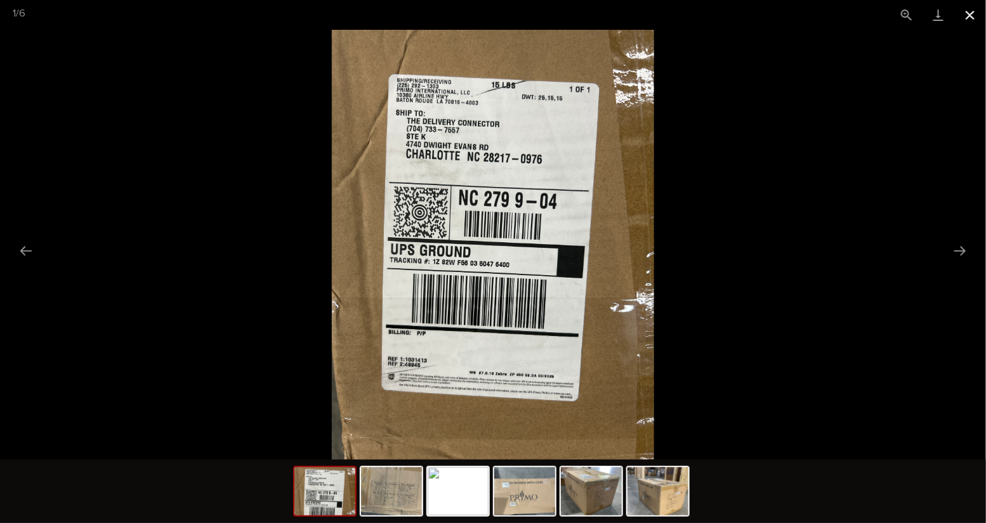
click at [972, 14] on button "Close gallery" at bounding box center [970, 15] width 32 height 30
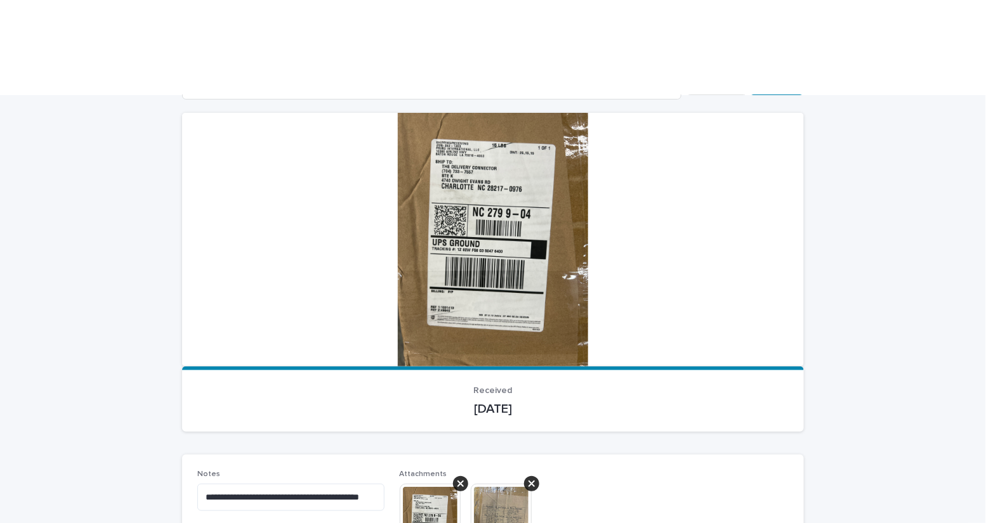
scroll to position [104, 0]
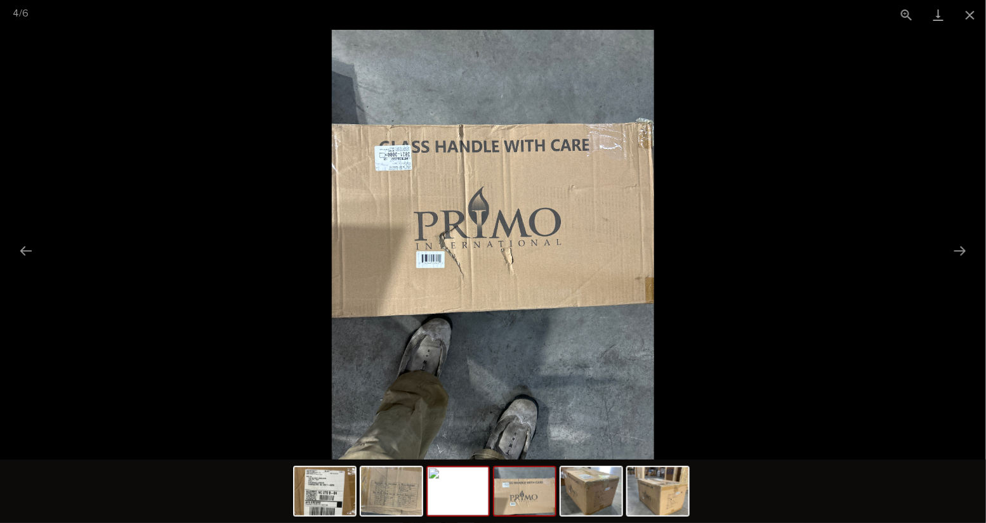
click at [456, 500] on img at bounding box center [458, 491] width 61 height 48
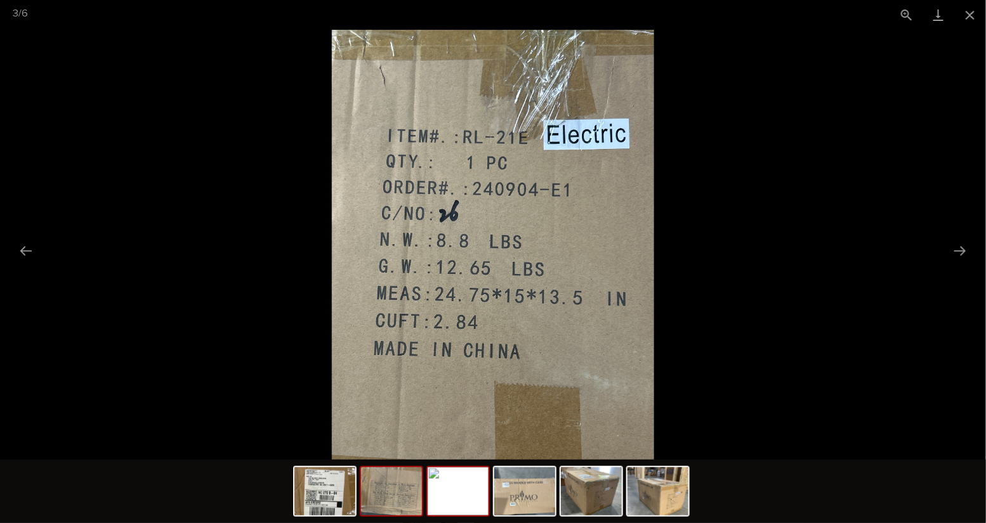
click at [393, 495] on img at bounding box center [391, 491] width 61 height 48
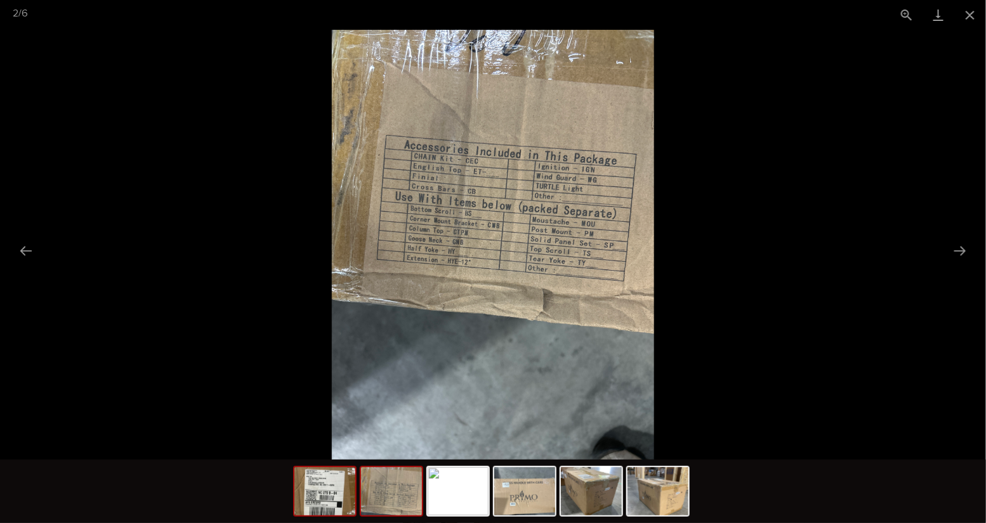
click at [341, 496] on img at bounding box center [324, 491] width 61 height 48
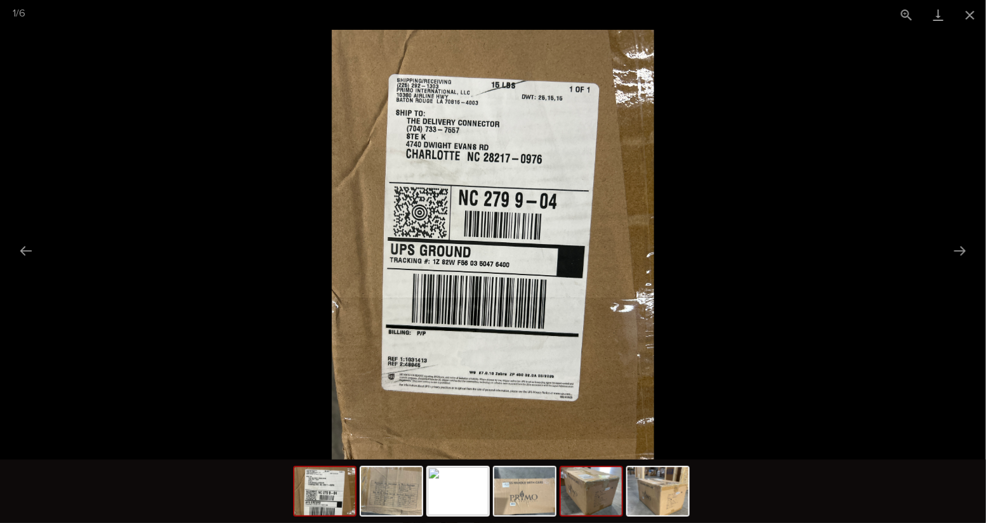
click at [584, 511] on img at bounding box center [591, 491] width 61 height 48
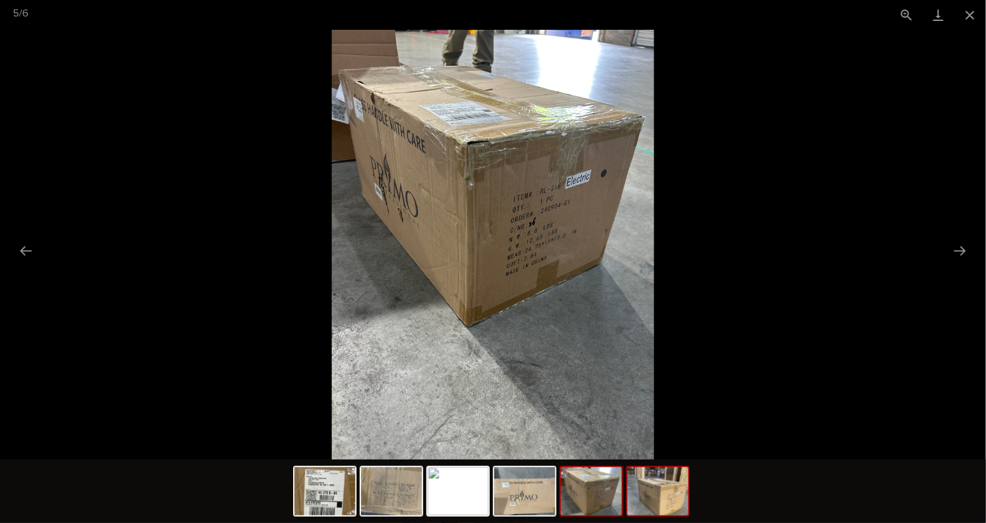
click at [658, 509] on img at bounding box center [657, 491] width 61 height 48
